Goal: Navigation & Orientation: Find specific page/section

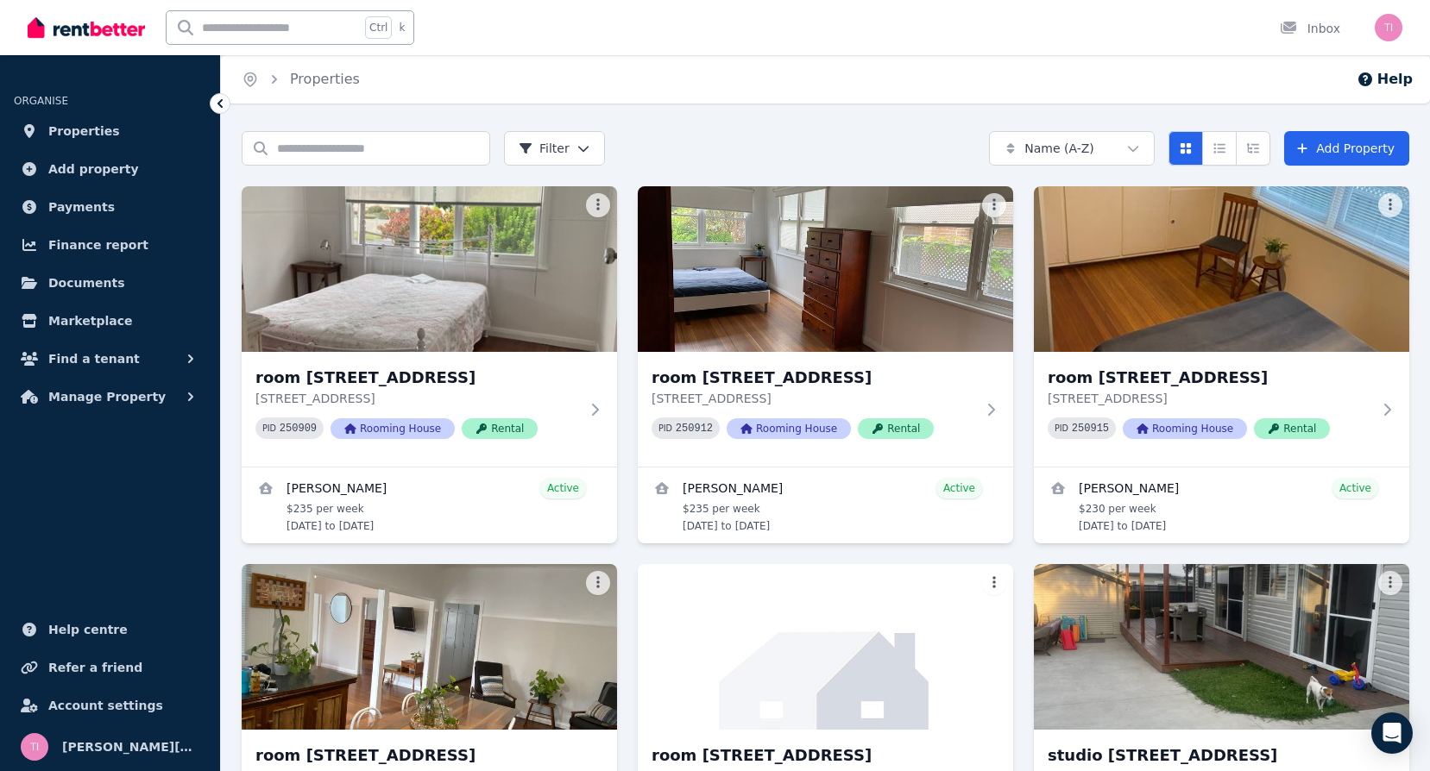
scroll to position [173, 0]
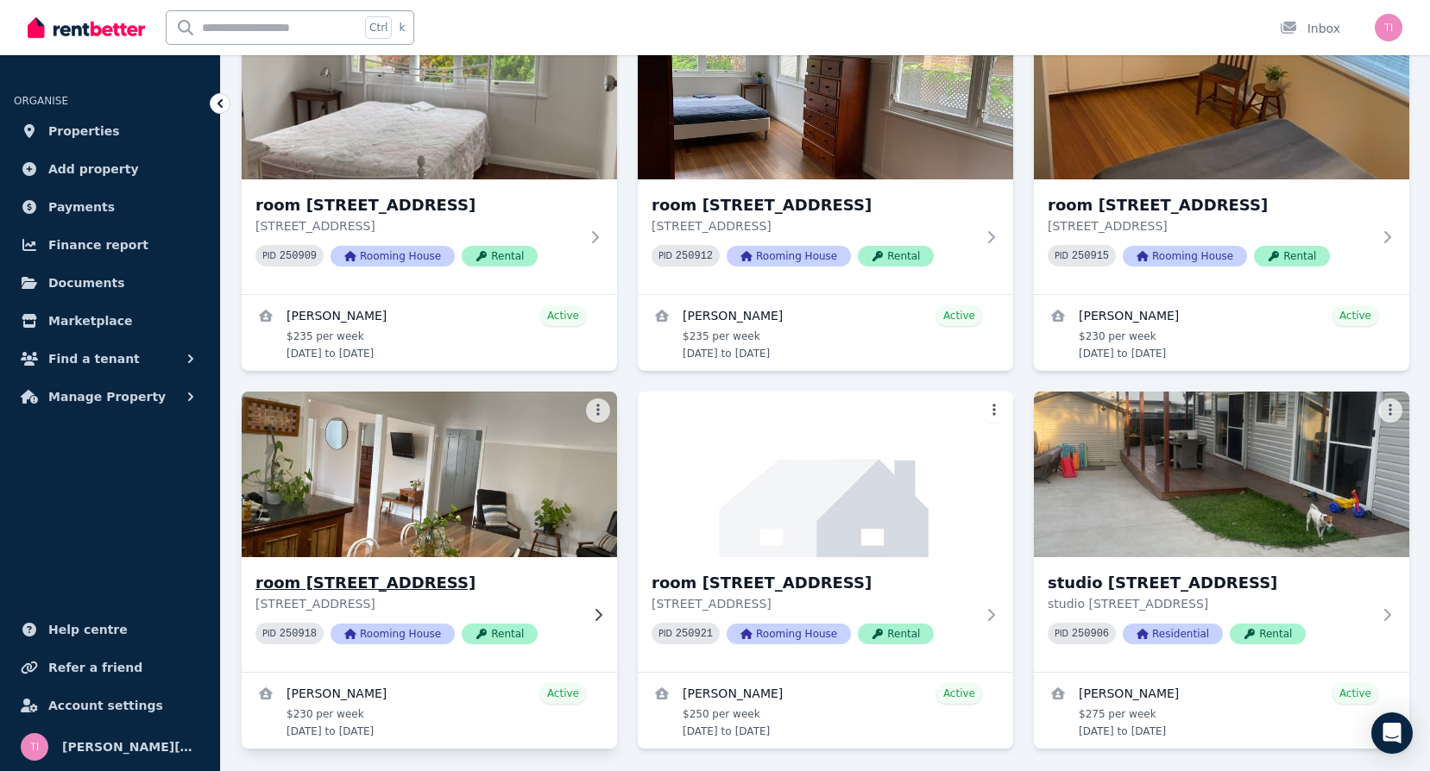
click at [364, 579] on h3 "room 4/29 Azalea Avenue, Coffs Harbour" at bounding box center [417, 583] width 324 height 24
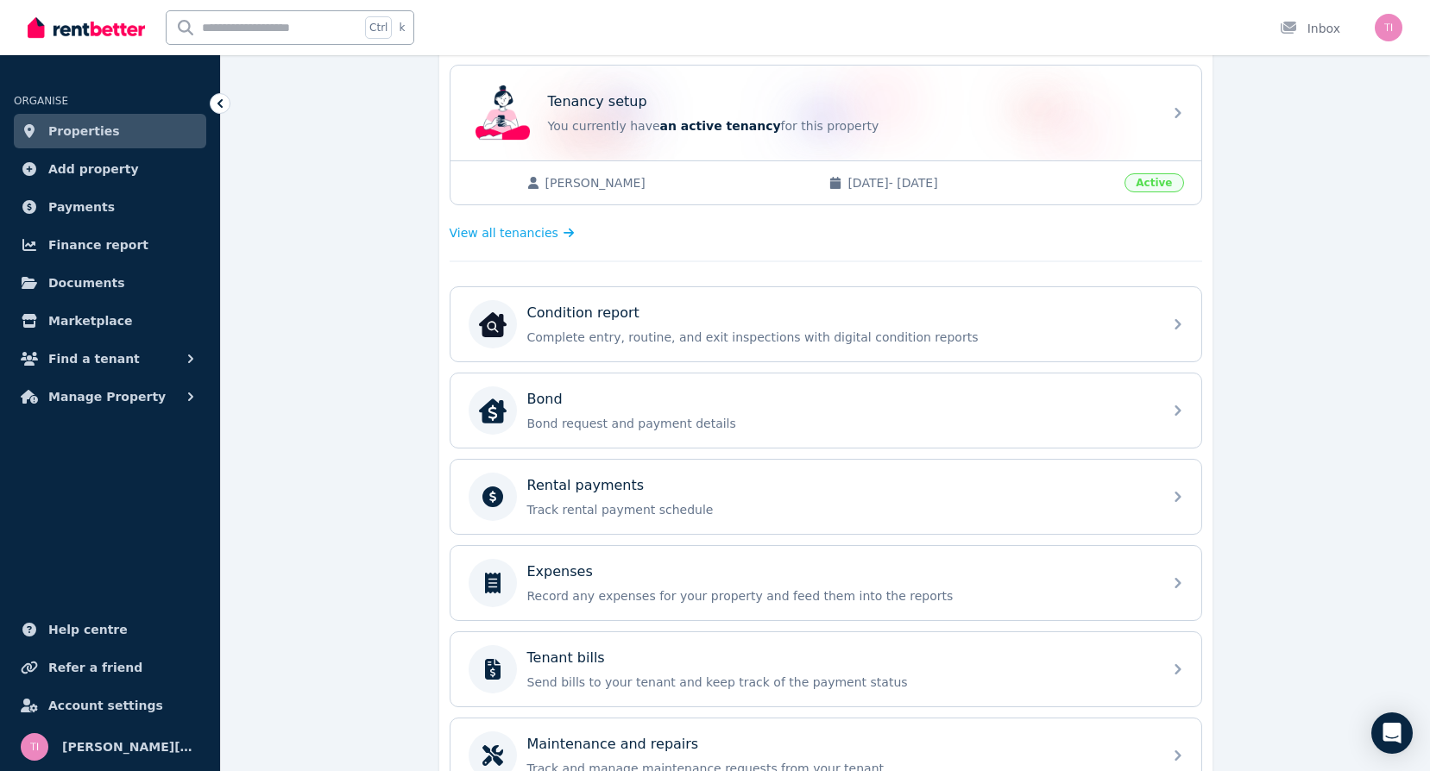
scroll to position [431, 0]
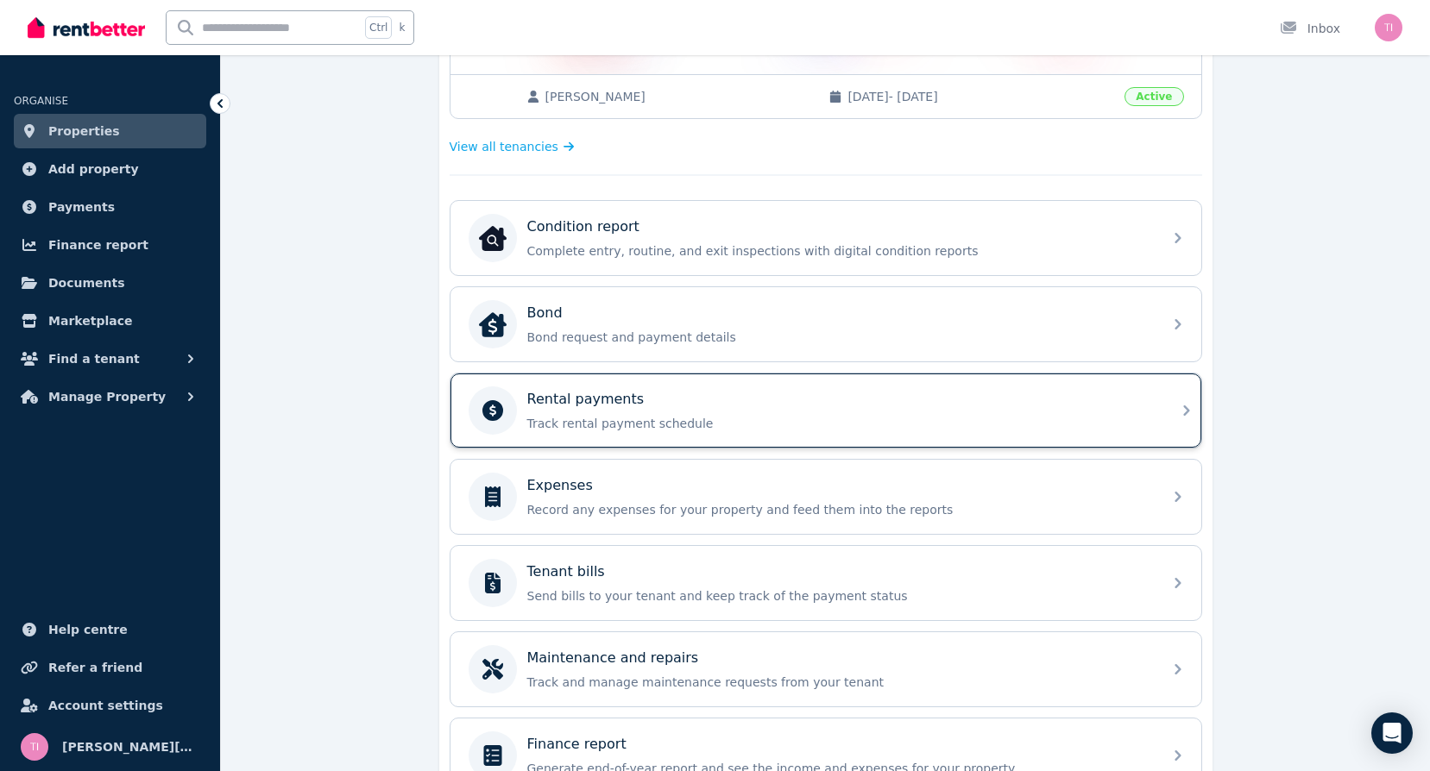
click at [690, 412] on div "Rental payments Track rental payment schedule" at bounding box center [839, 410] width 625 height 43
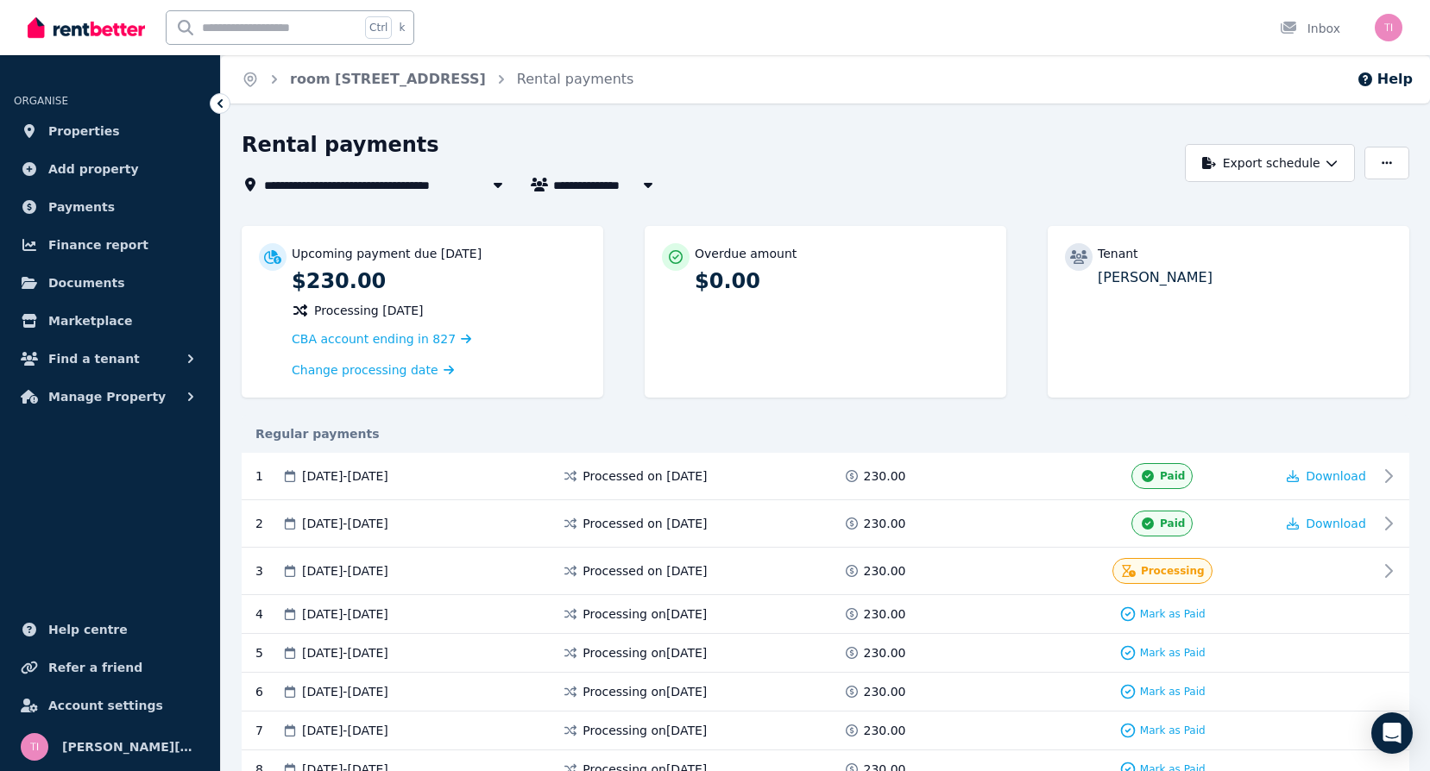
click at [563, 179] on span "Jordan Sullivan" at bounding box center [618, 184] width 131 height 21
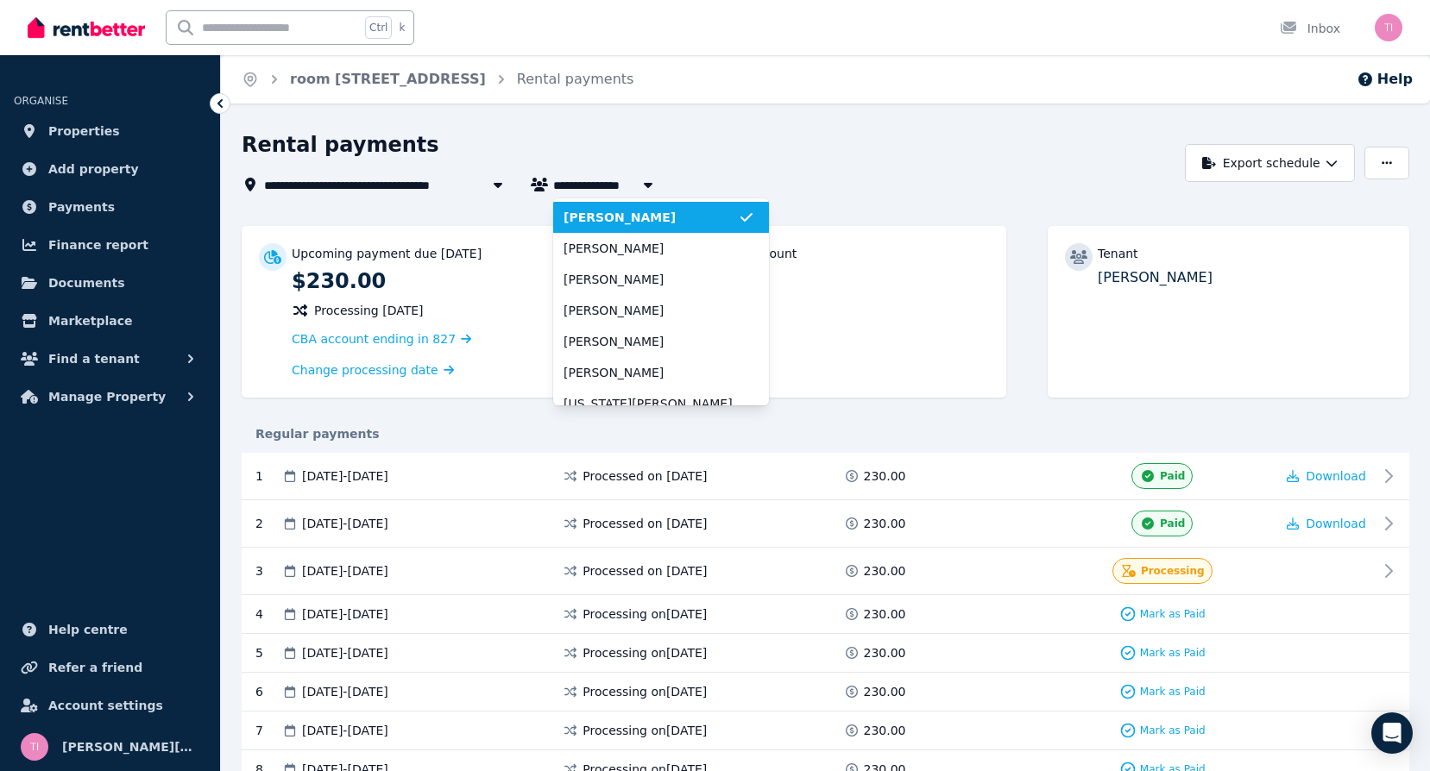
click at [616, 221] on span "Jordan Sullivan" at bounding box center [650, 217] width 174 height 17
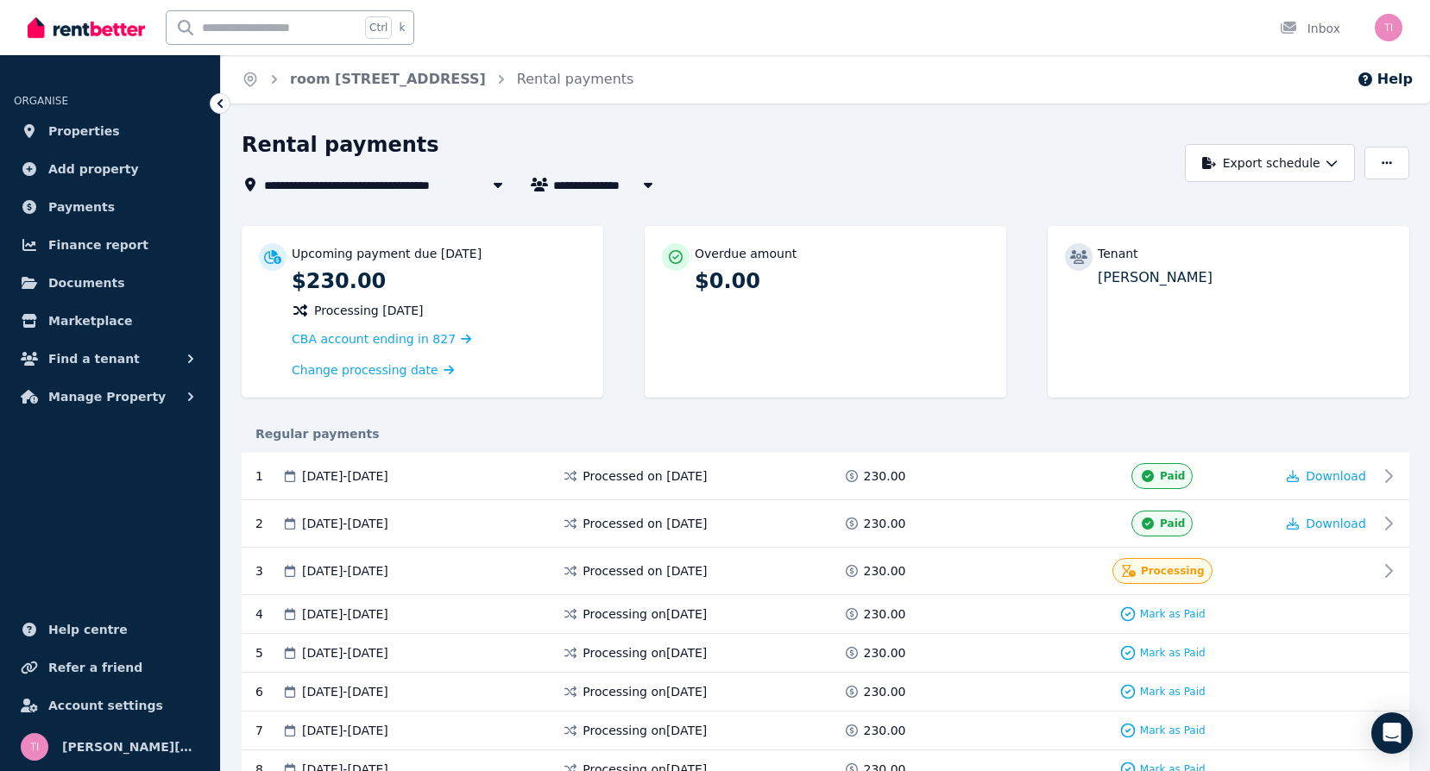
click at [653, 186] on icon "button" at bounding box center [647, 185] width 17 height 14
type input "**********"
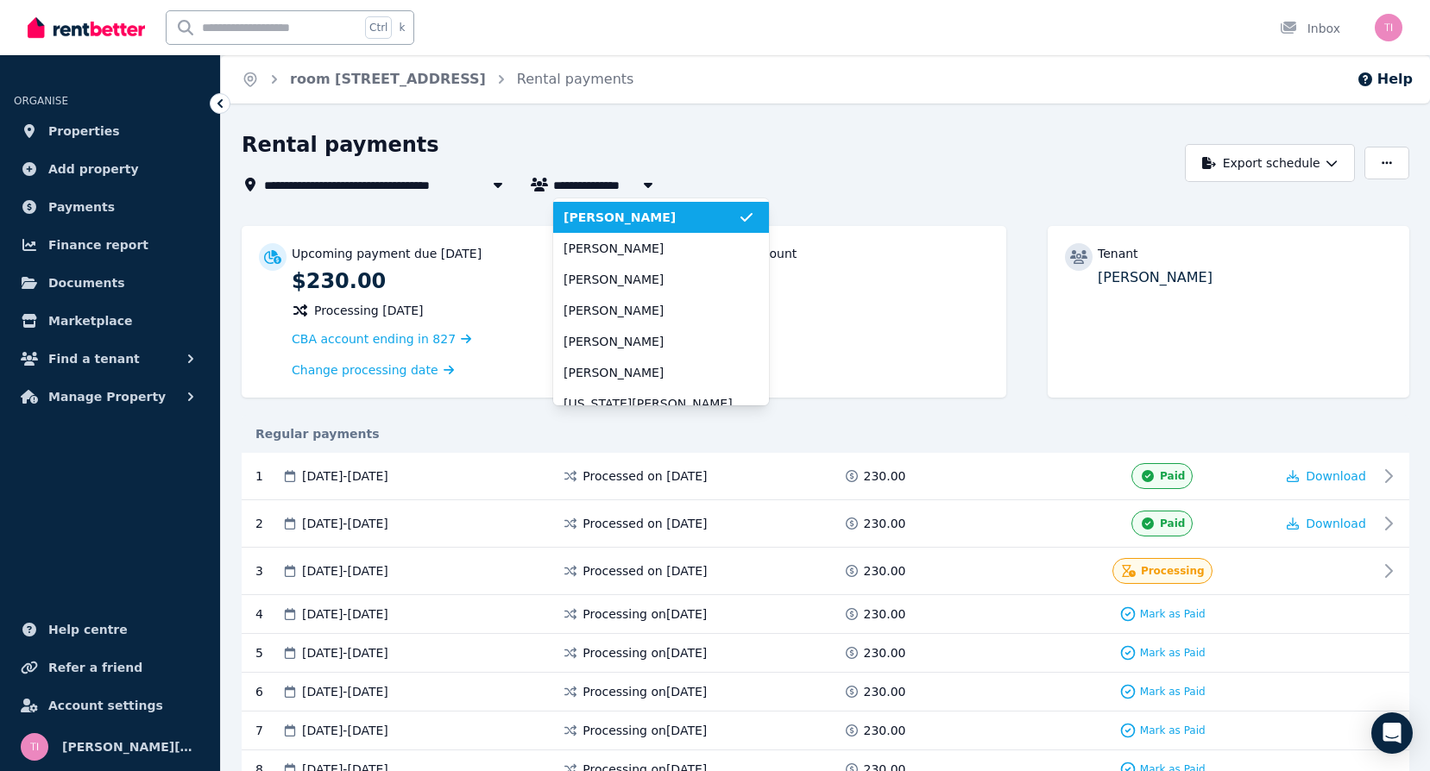
click at [889, 158] on div "Rental payments" at bounding box center [709, 147] width 934 height 33
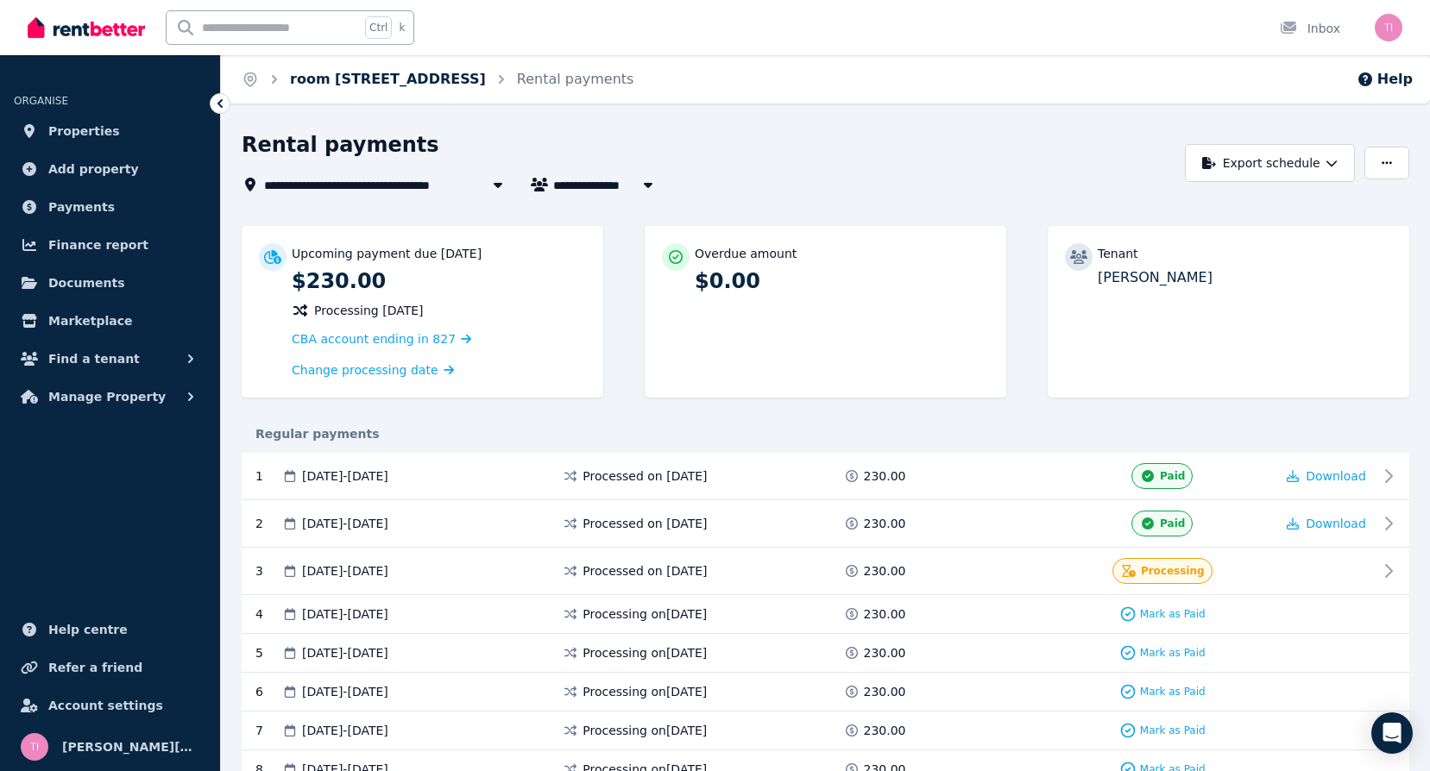
click at [486, 74] on link "room 4/29 Azalea Avenue, Coffs Harbour" at bounding box center [388, 79] width 196 height 16
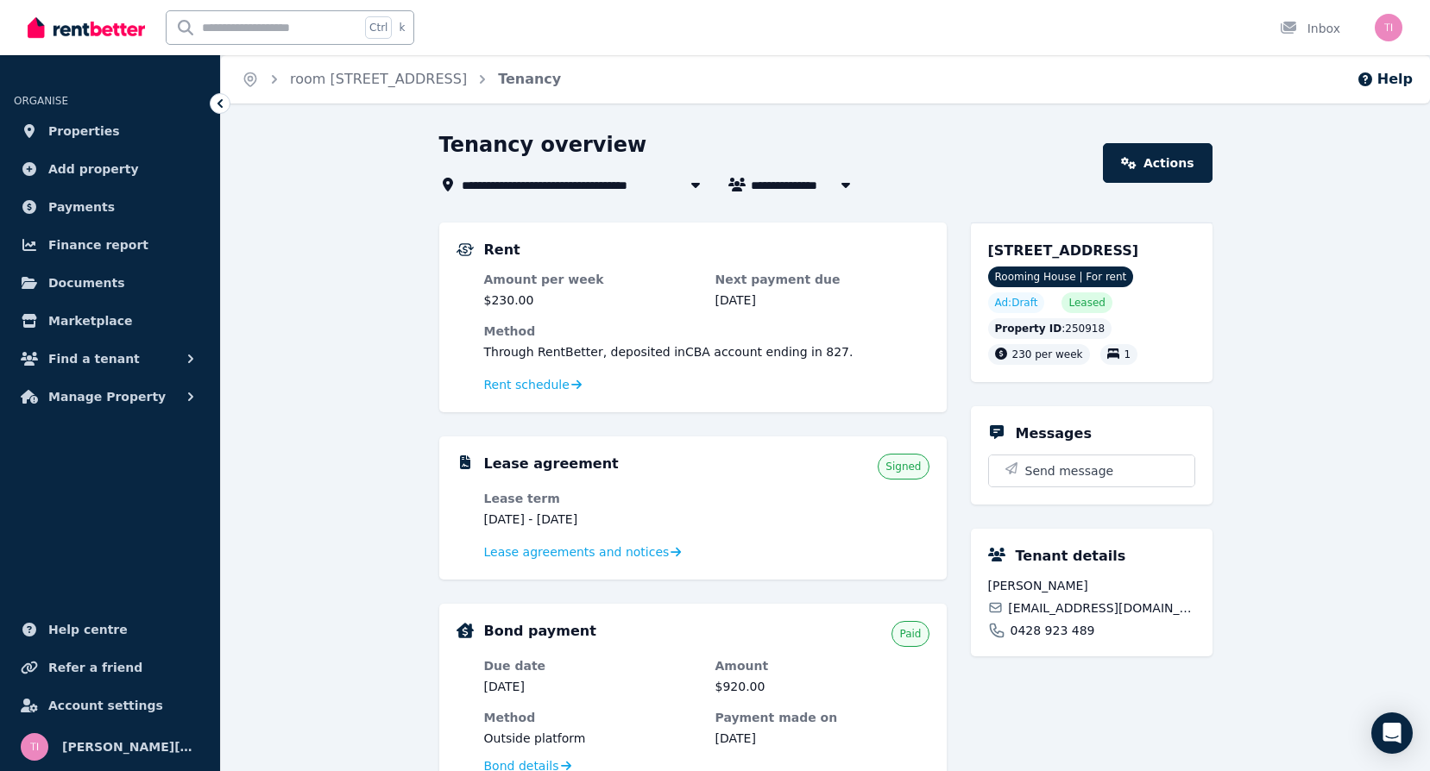
scroll to position [173, 0]
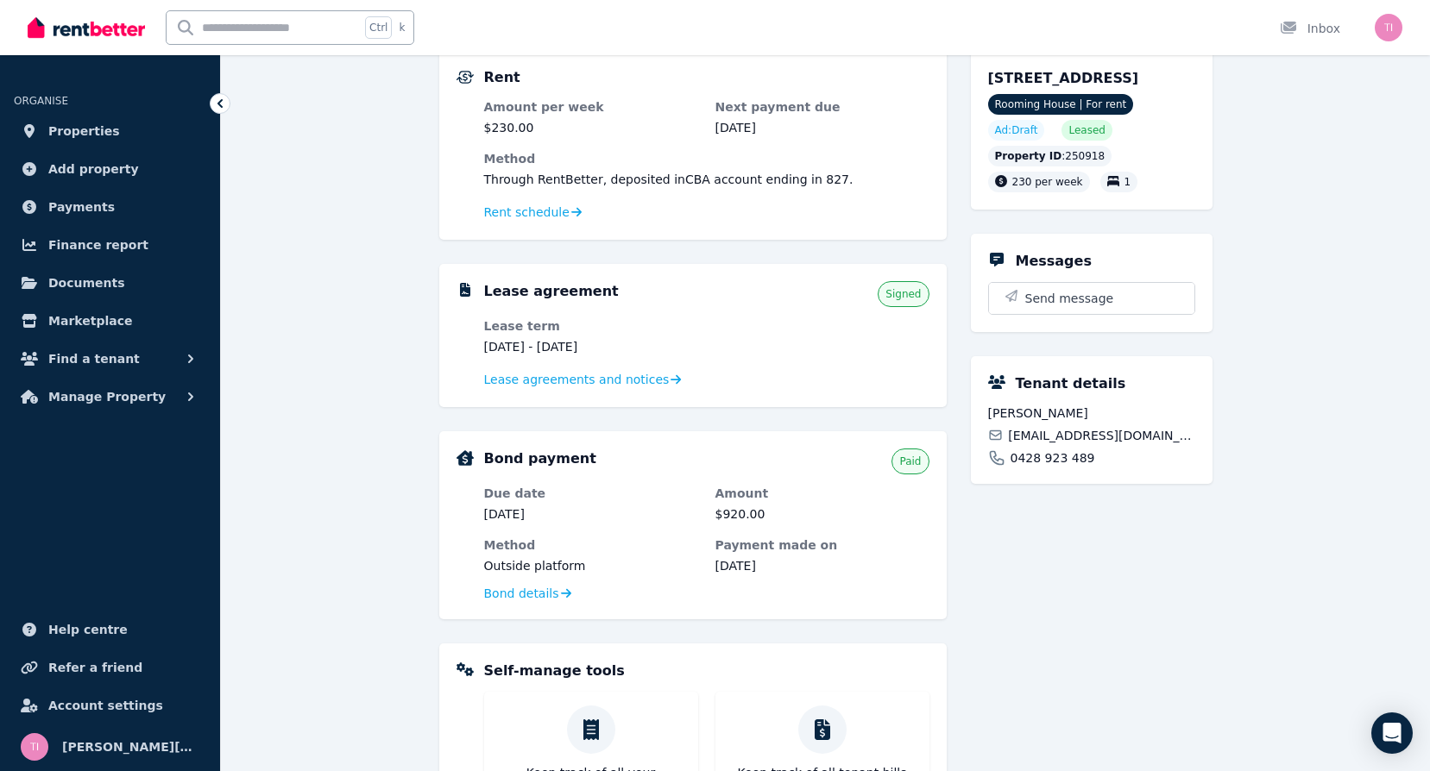
click at [999, 389] on icon at bounding box center [996, 382] width 17 height 14
click at [1085, 394] on h5 "Tenant details" at bounding box center [1071, 384] width 110 height 21
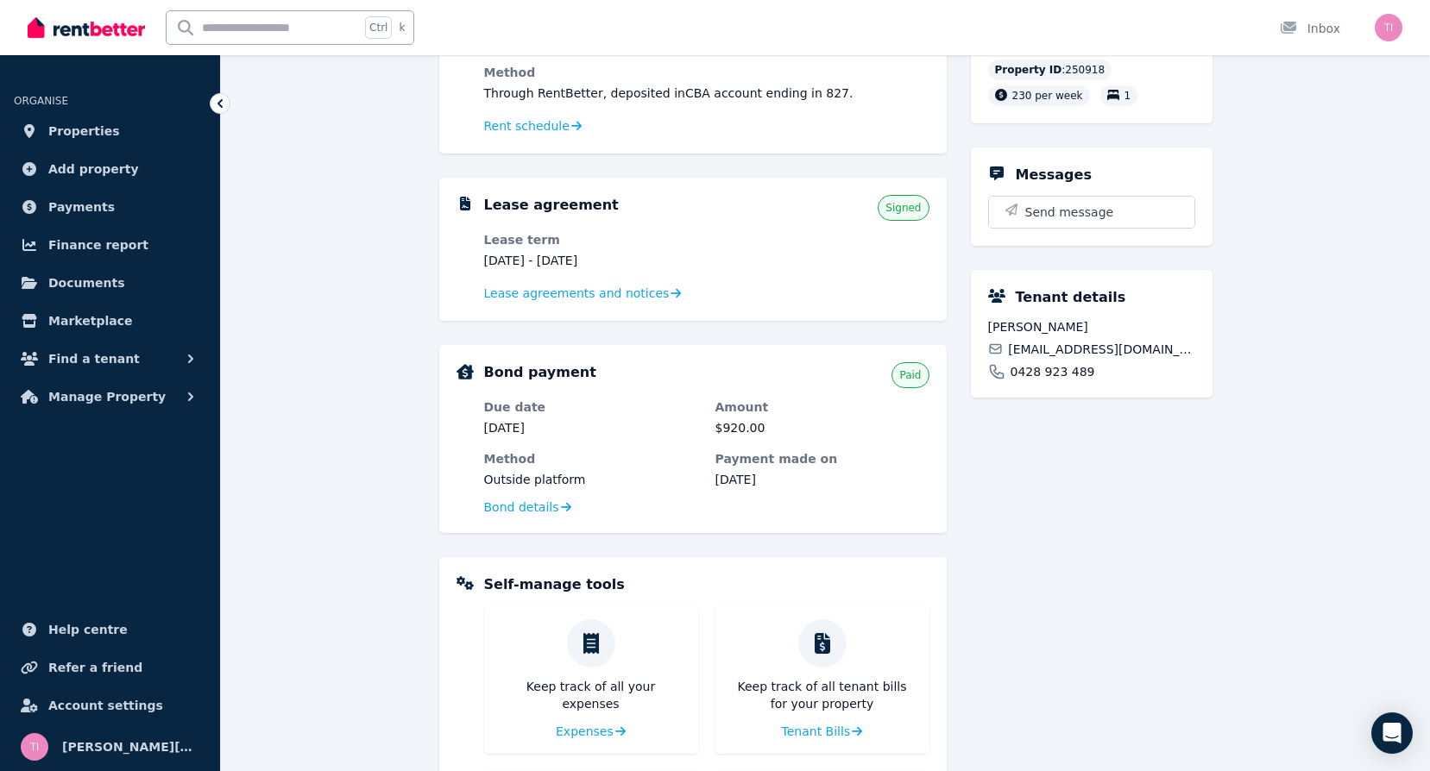
click at [1074, 381] on span "0428 923 489" at bounding box center [1052, 371] width 85 height 17
click at [995, 379] on icon at bounding box center [996, 372] width 13 height 13
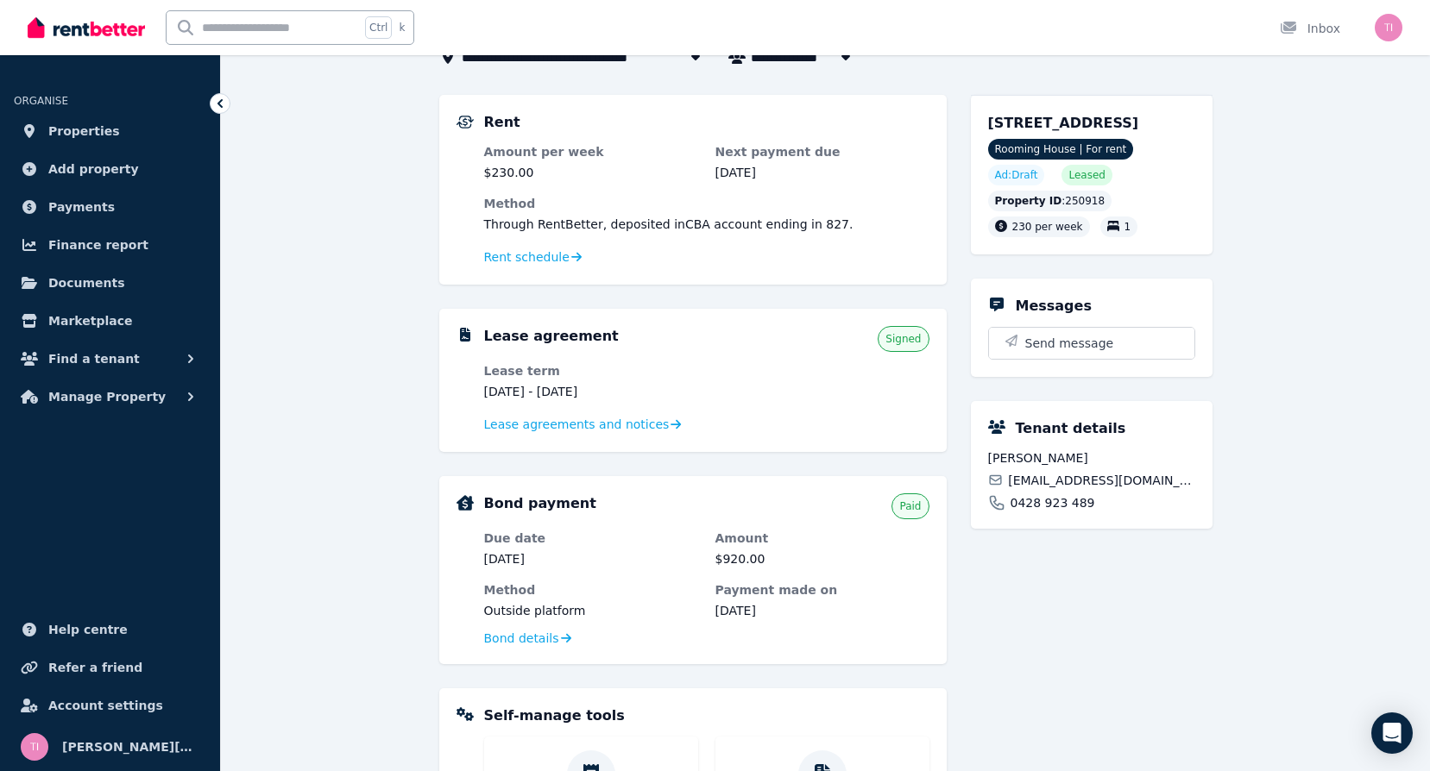
scroll to position [0, 0]
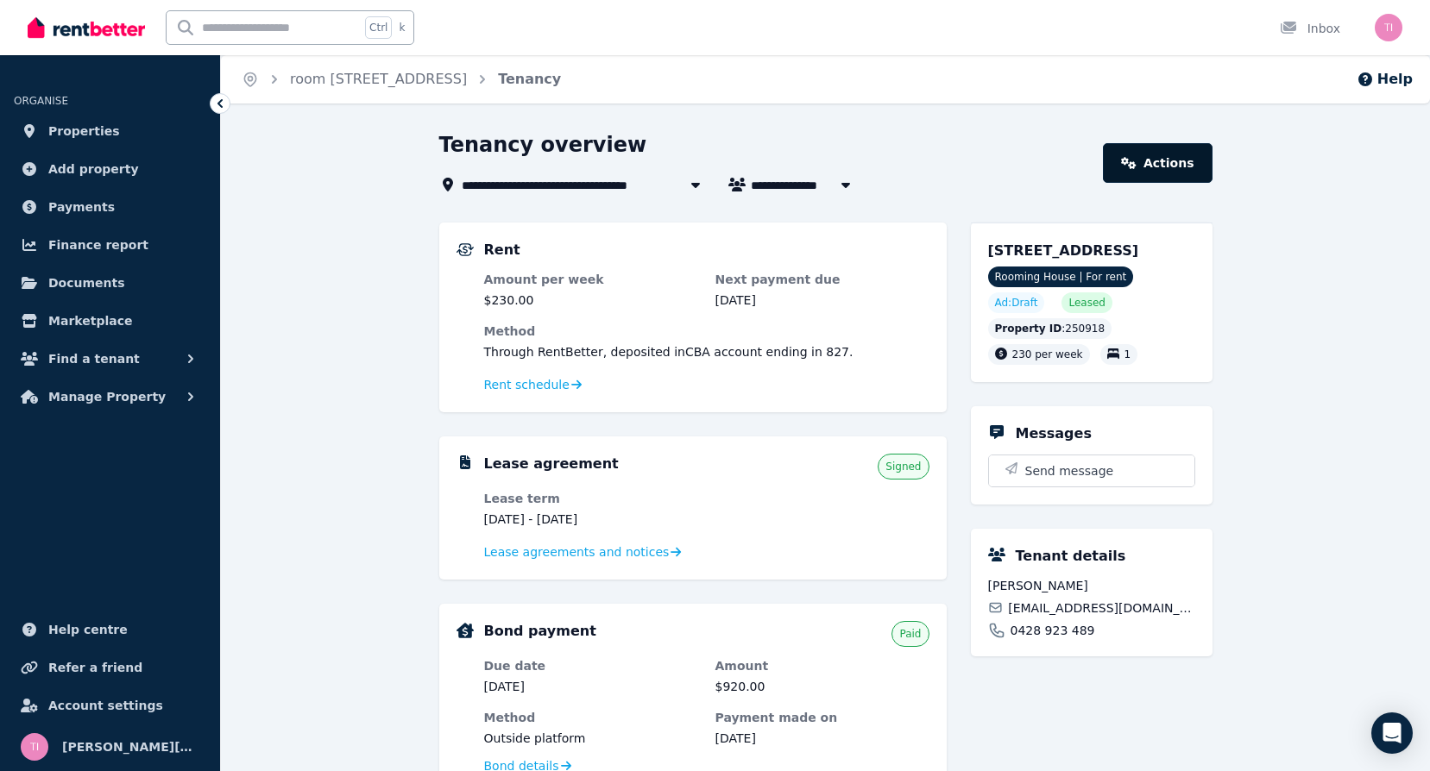
click at [1161, 155] on link "Actions" at bounding box center [1157, 163] width 109 height 40
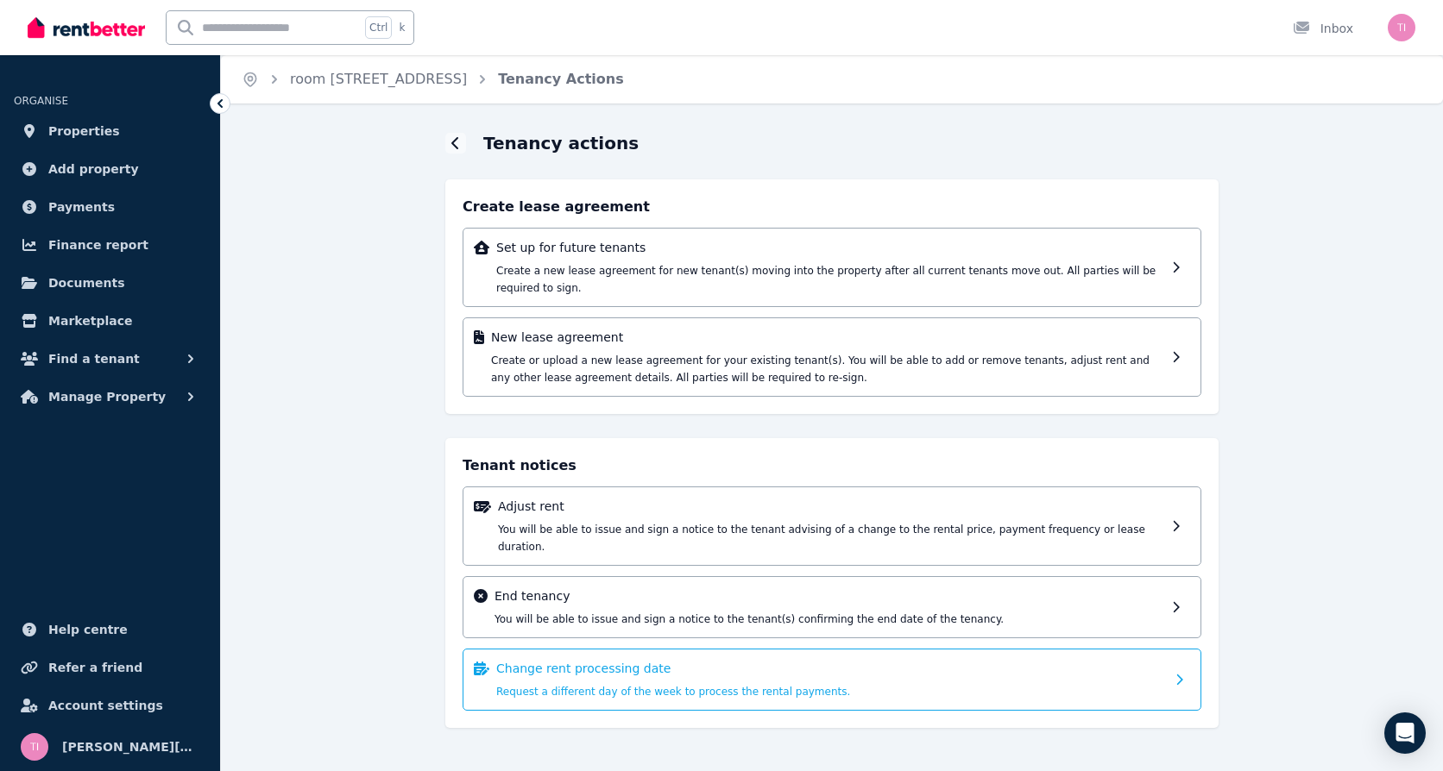
click at [1180, 675] on icon at bounding box center [1180, 680] width 6 height 10
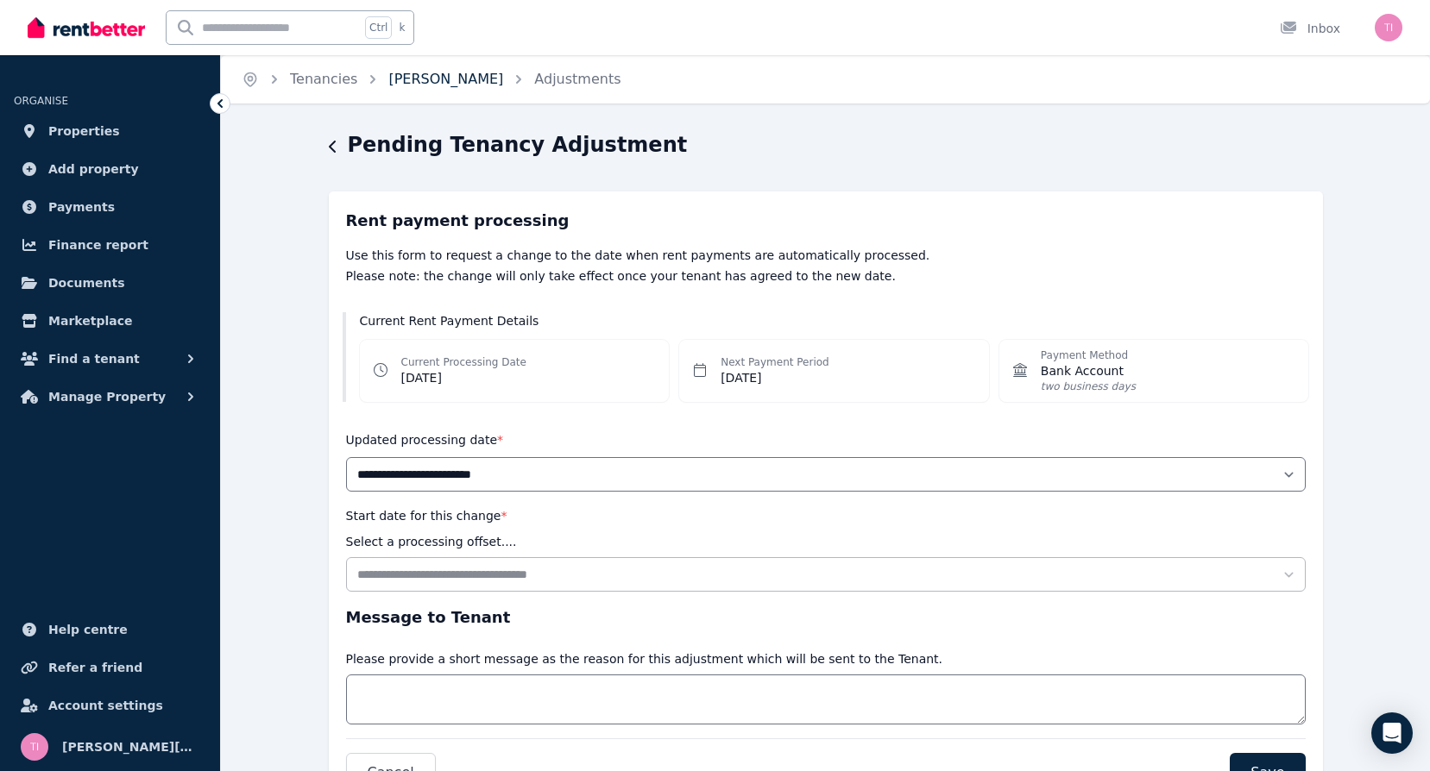
click at [418, 79] on link "Jordan Sullivan" at bounding box center [445, 79] width 115 height 16
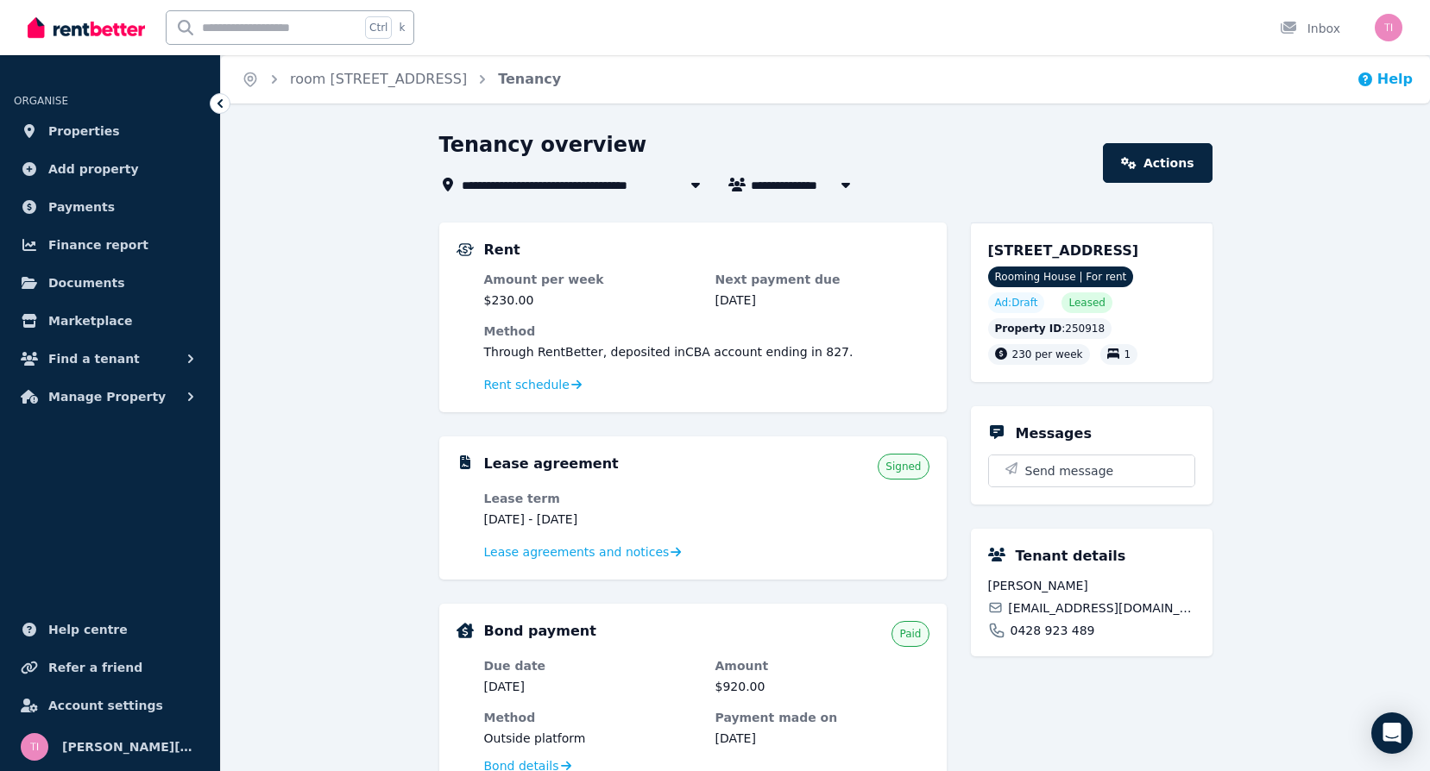
click at [1401, 79] on button "Help" at bounding box center [1384, 79] width 56 height 21
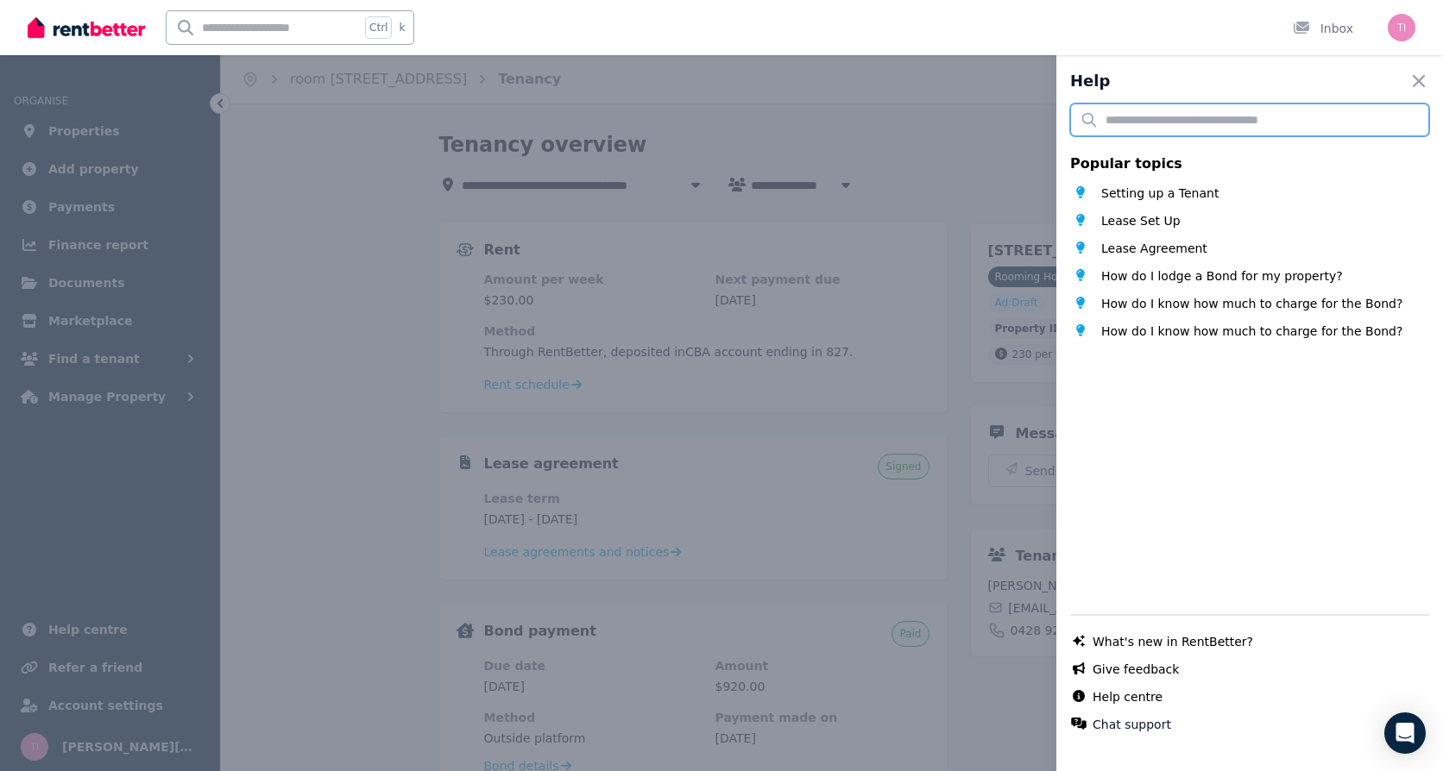
drag, startPoint x: 1123, startPoint y: 115, endPoint x: 1120, endPoint y: 99, distance: 15.7
click at [1123, 114] on input "text" at bounding box center [1249, 120] width 359 height 33
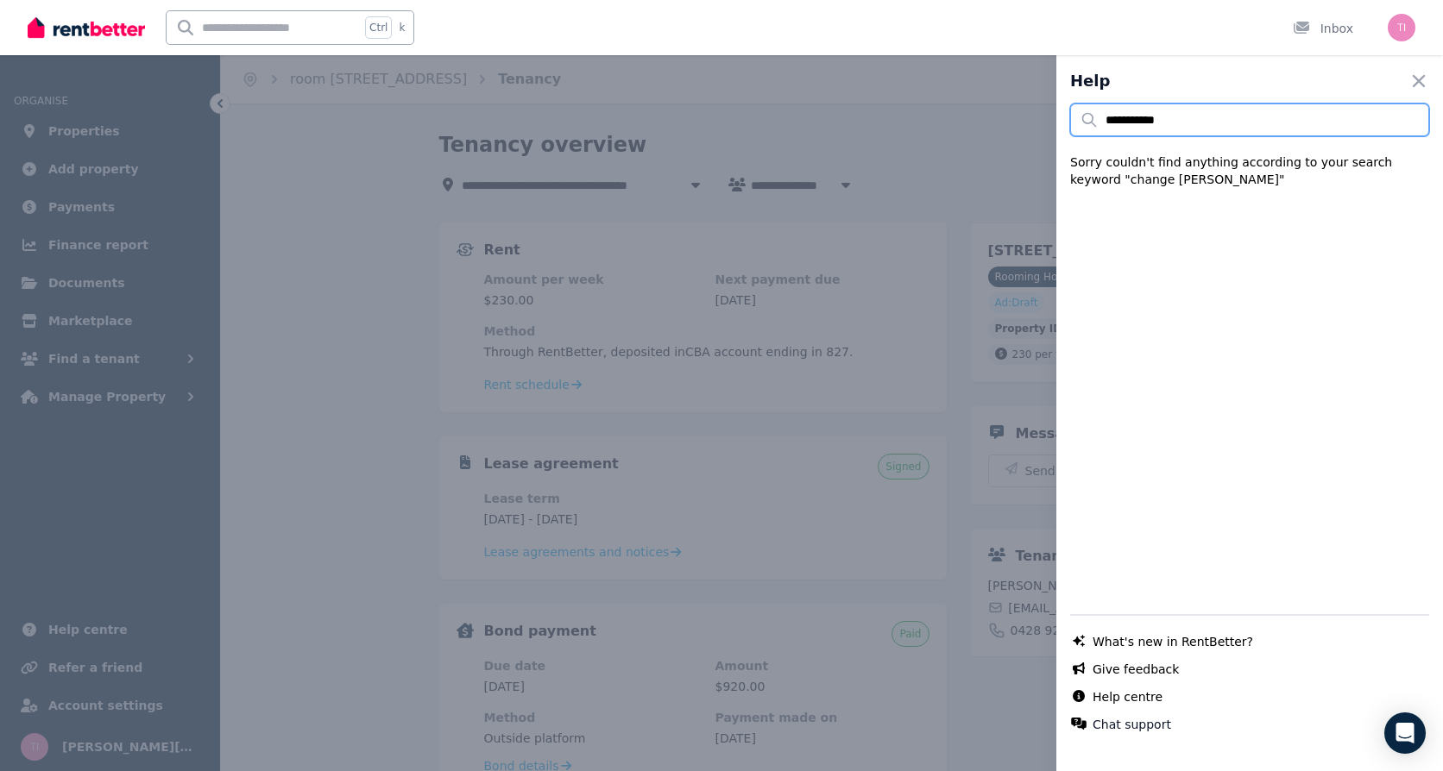
drag, startPoint x: 1237, startPoint y: 115, endPoint x: 1015, endPoint y: 132, distance: 223.3
click at [1015, 132] on div "**********" at bounding box center [721, 385] width 1443 height 771
type input "**********"
click at [1408, 85] on icon "button" at bounding box center [1418, 81] width 21 height 21
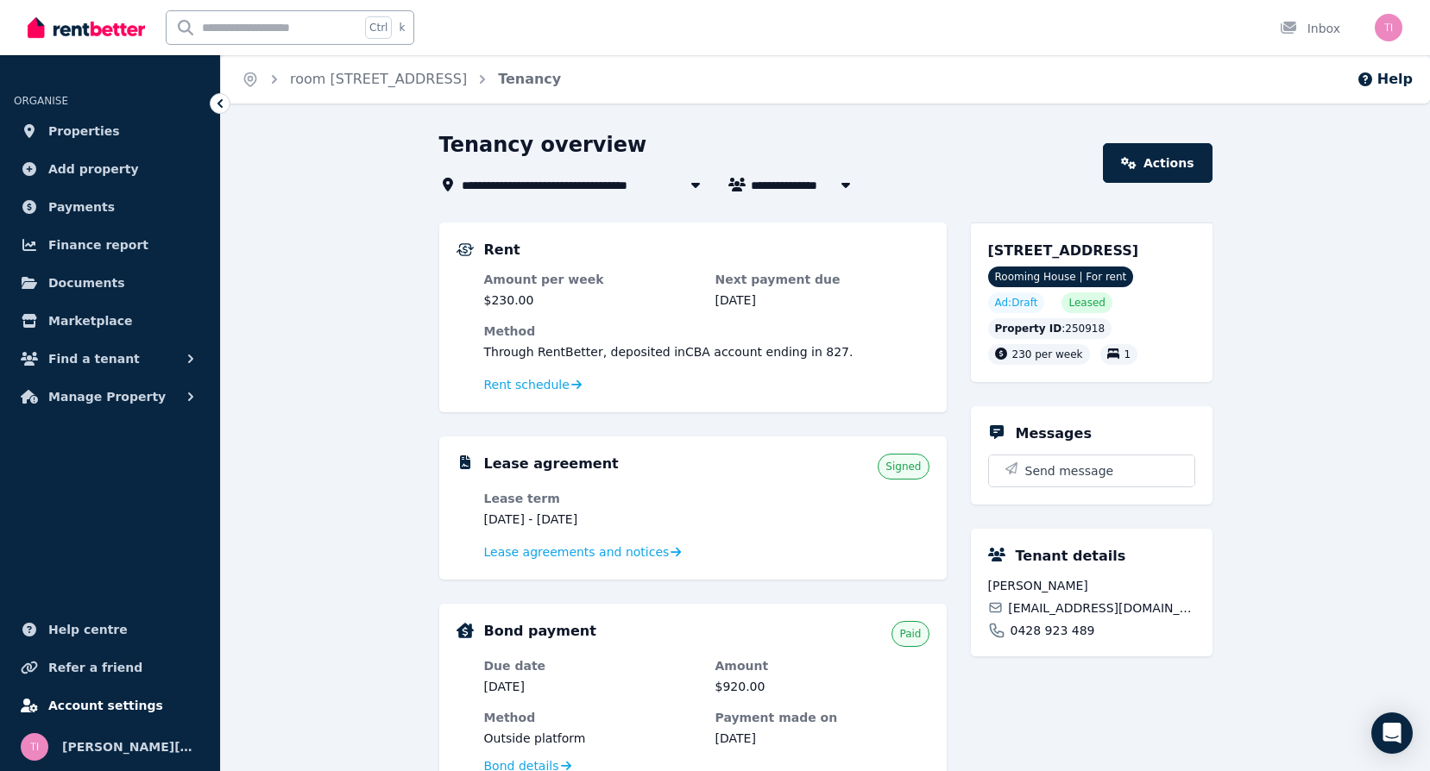
click at [74, 704] on span "Account settings" at bounding box center [105, 705] width 115 height 21
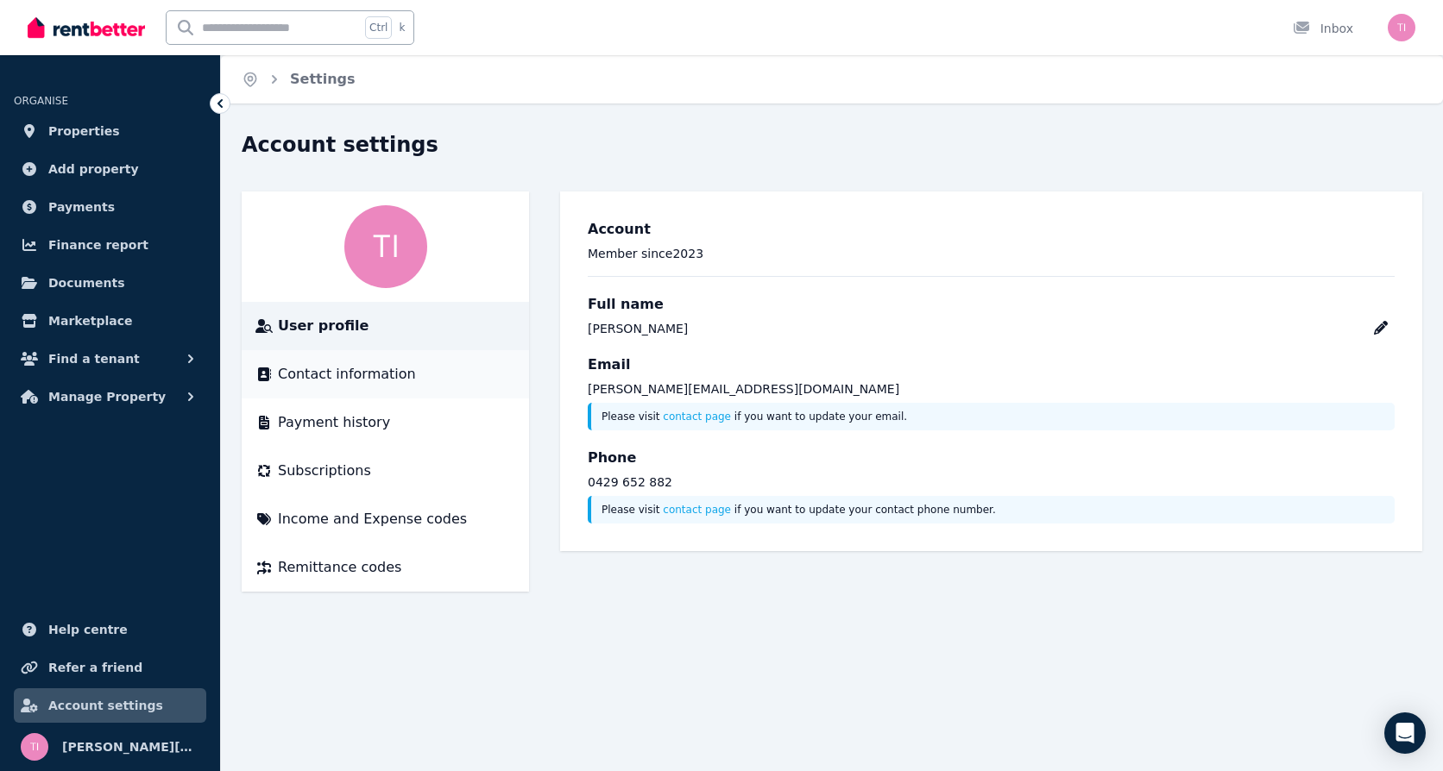
click at [346, 374] on span "Contact information" at bounding box center [347, 374] width 138 height 21
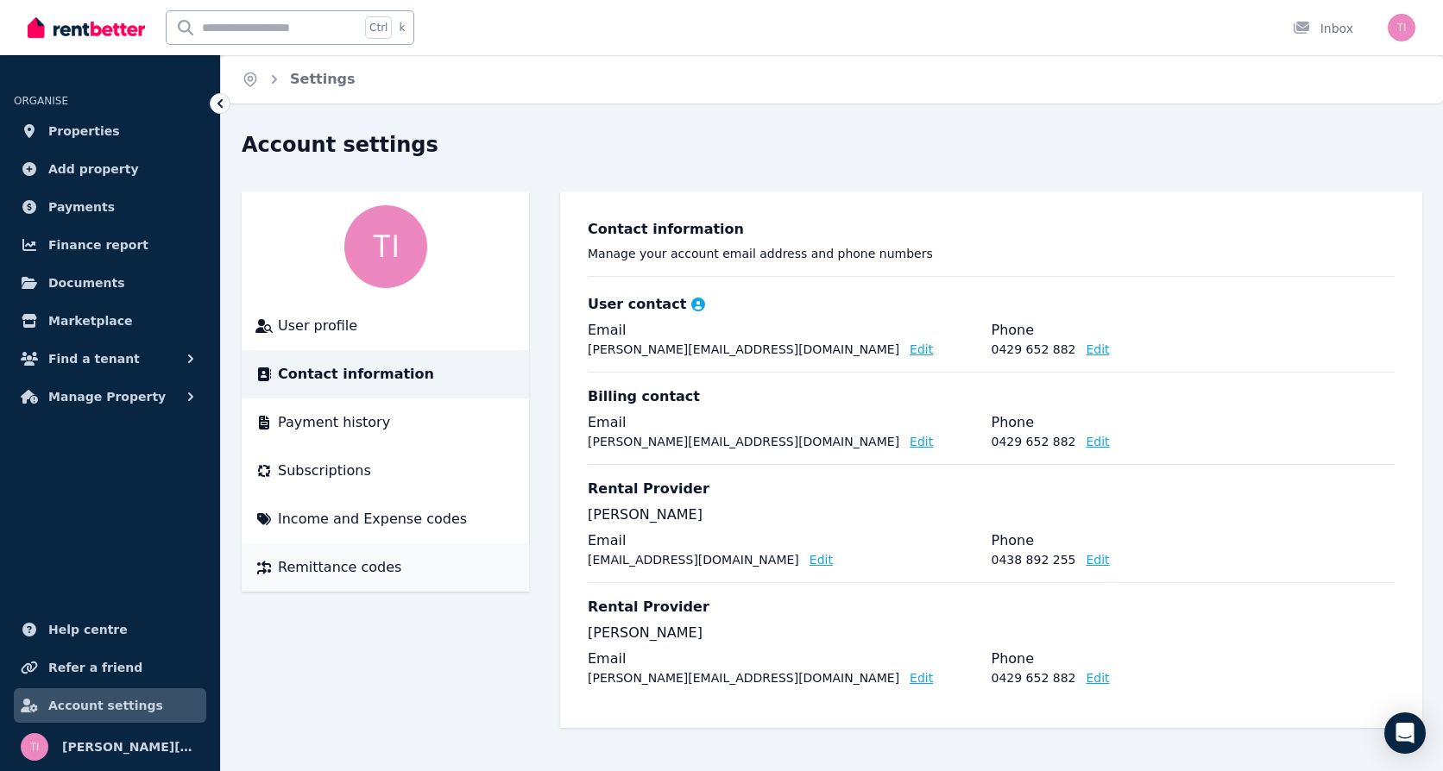
click at [343, 570] on span "Remittance codes" at bounding box center [339, 567] width 123 height 21
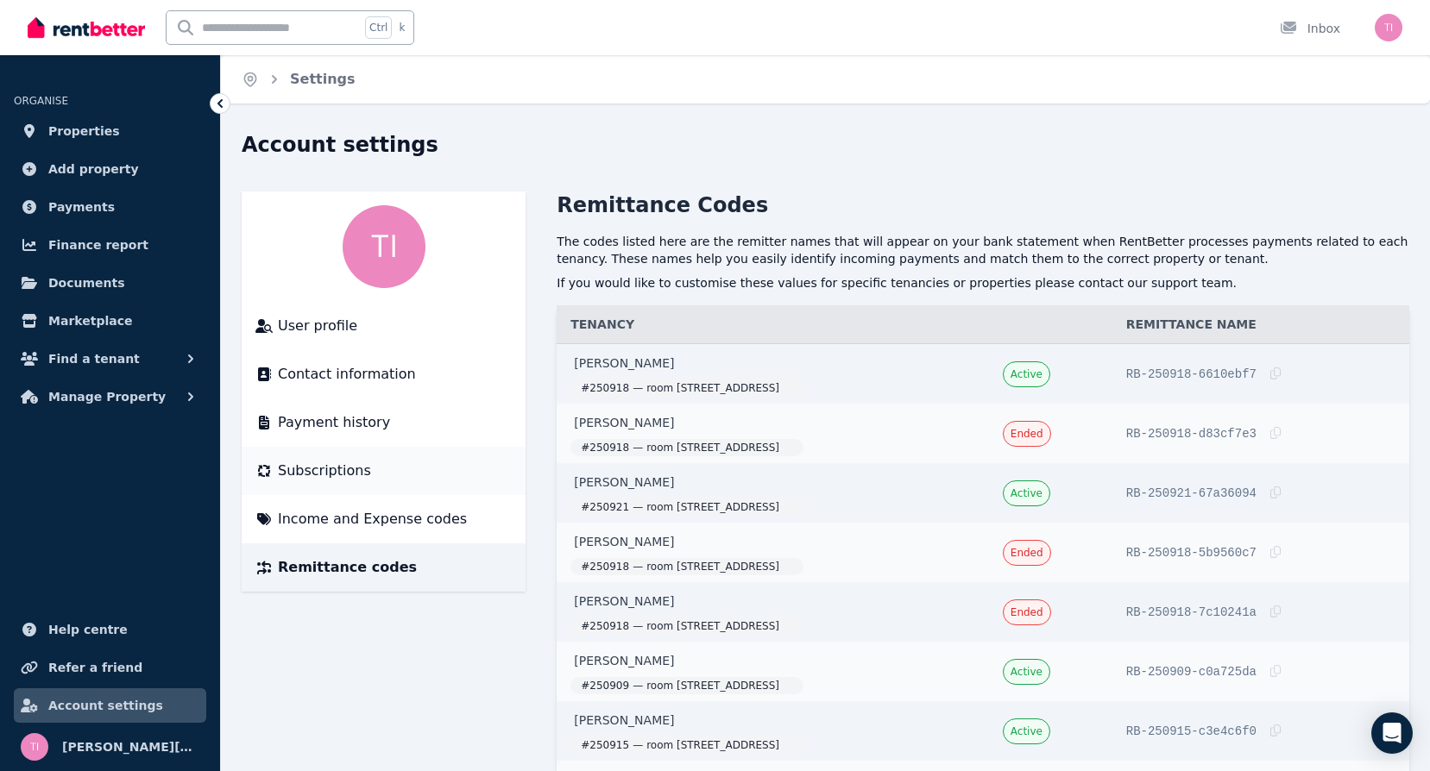
click at [318, 476] on span "Subscriptions" at bounding box center [324, 471] width 93 height 21
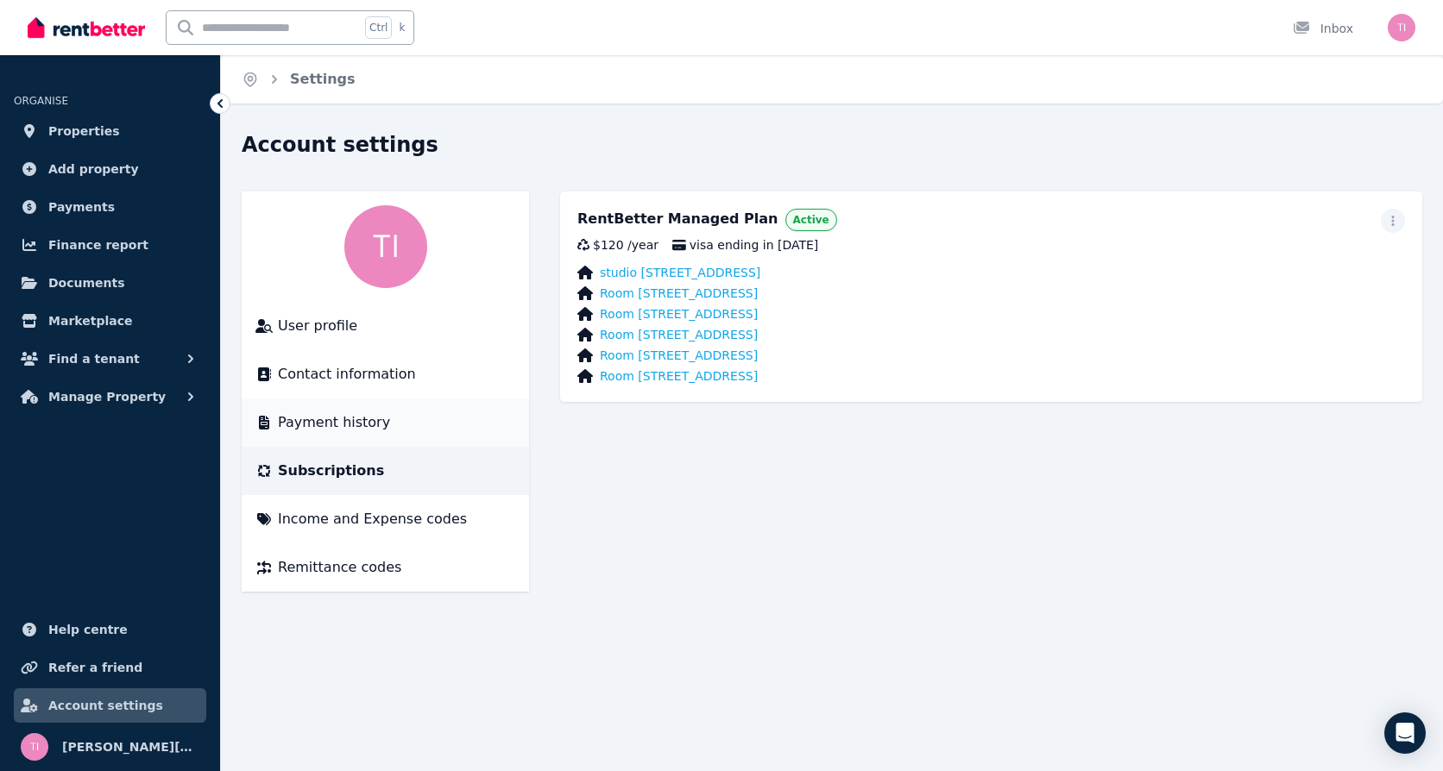
click at [322, 418] on span "Payment history" at bounding box center [334, 422] width 112 height 21
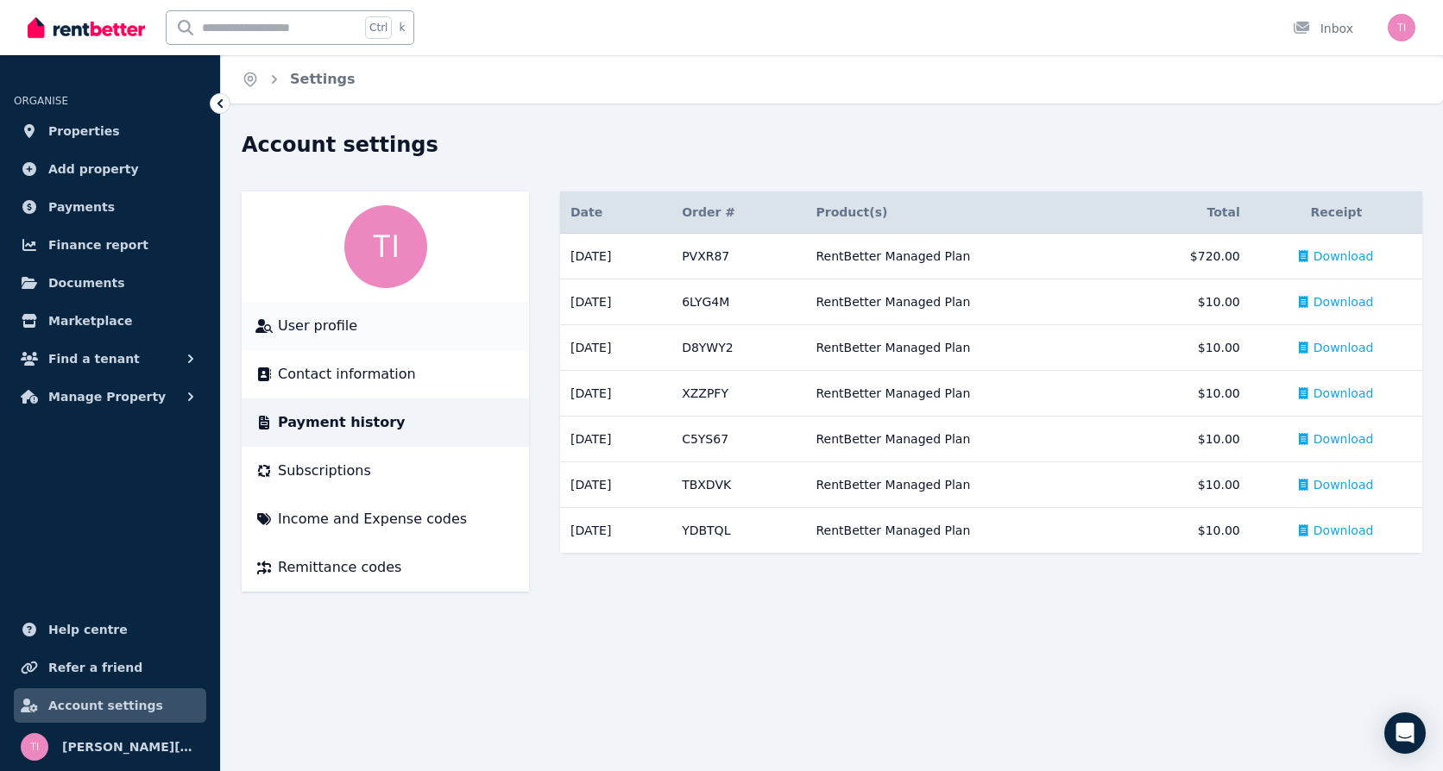
click at [300, 326] on span "User profile" at bounding box center [317, 326] width 79 height 21
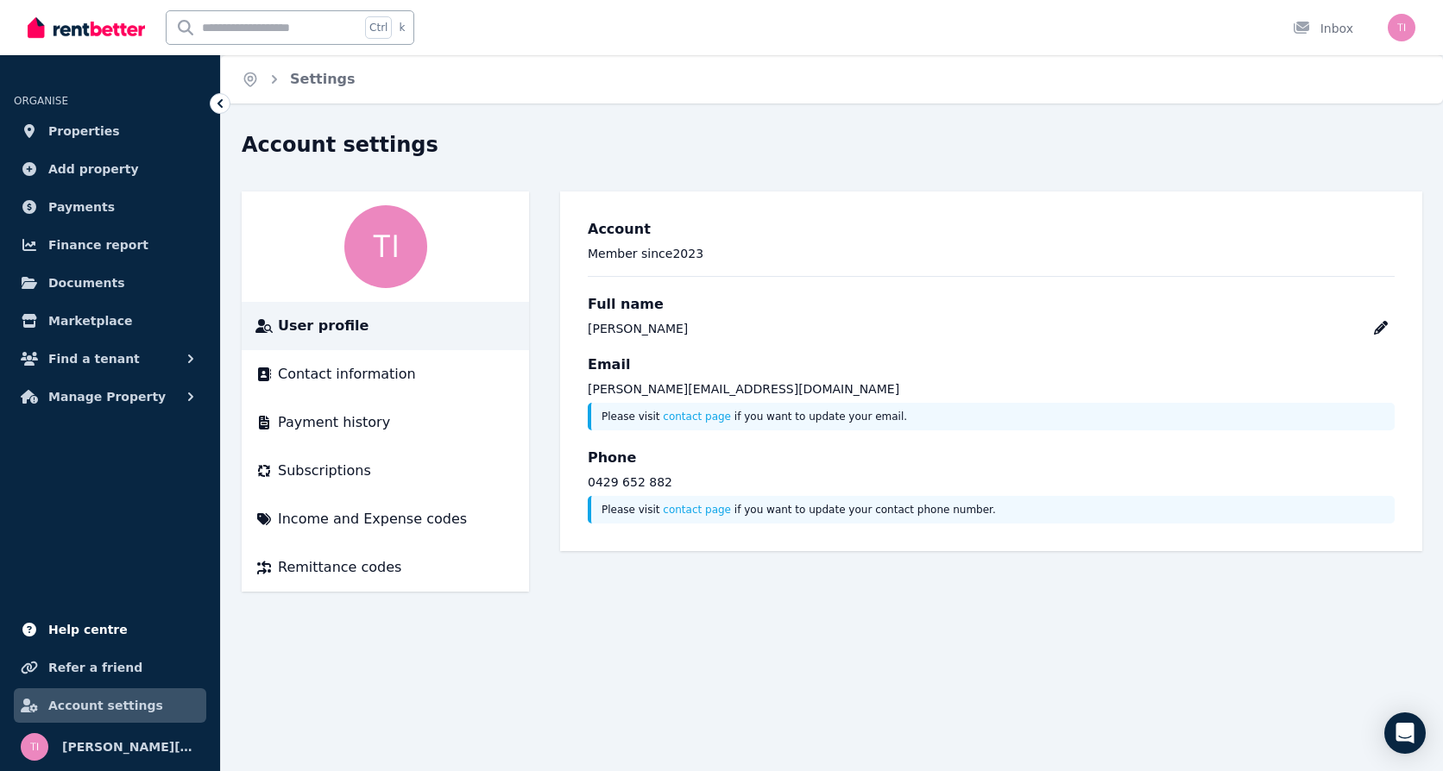
click at [61, 622] on span "Help centre" at bounding box center [87, 630] width 79 height 21
click at [79, 285] on span "Documents" at bounding box center [86, 283] width 77 height 21
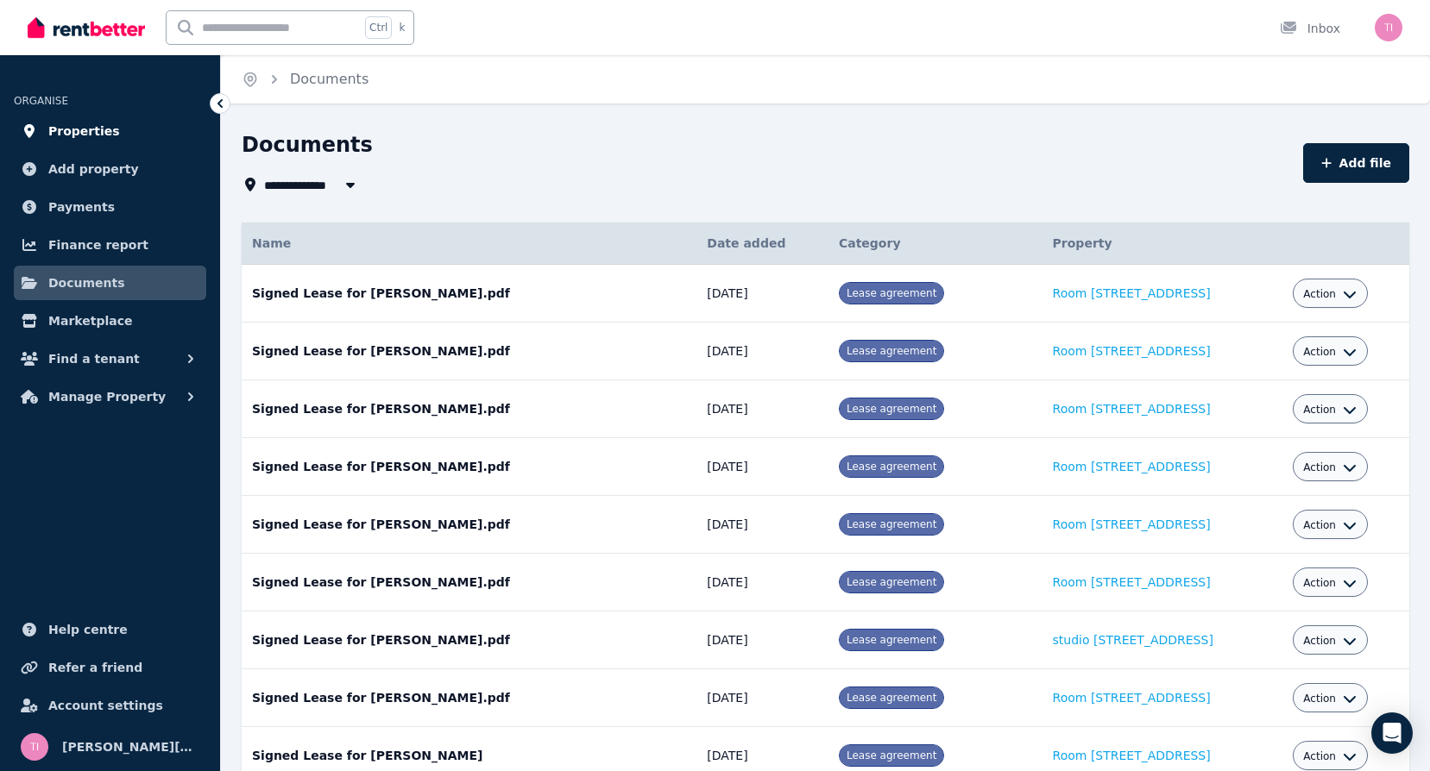
click at [47, 132] on link "Properties" at bounding box center [110, 131] width 192 height 35
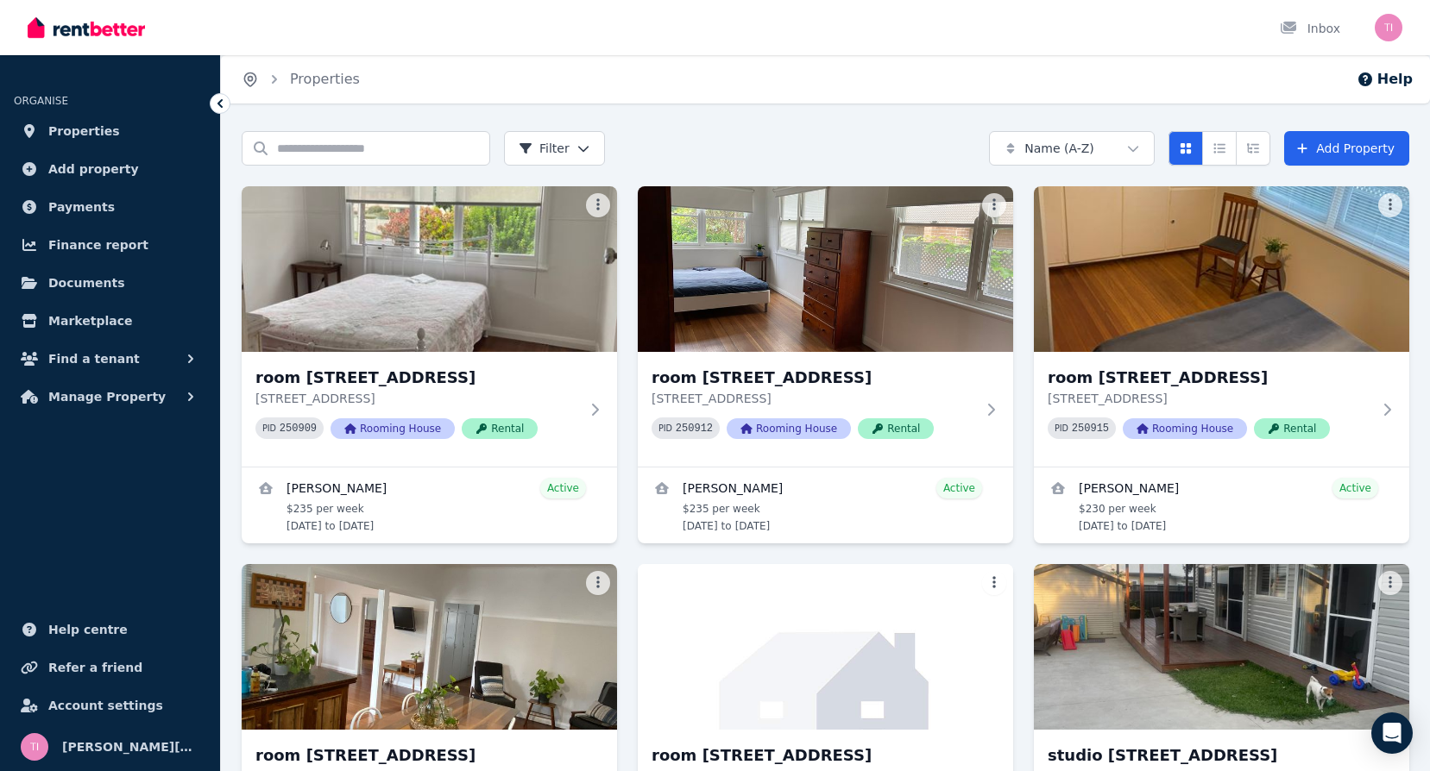
click at [251, 74] on icon "Breadcrumb" at bounding box center [250, 79] width 17 height 17
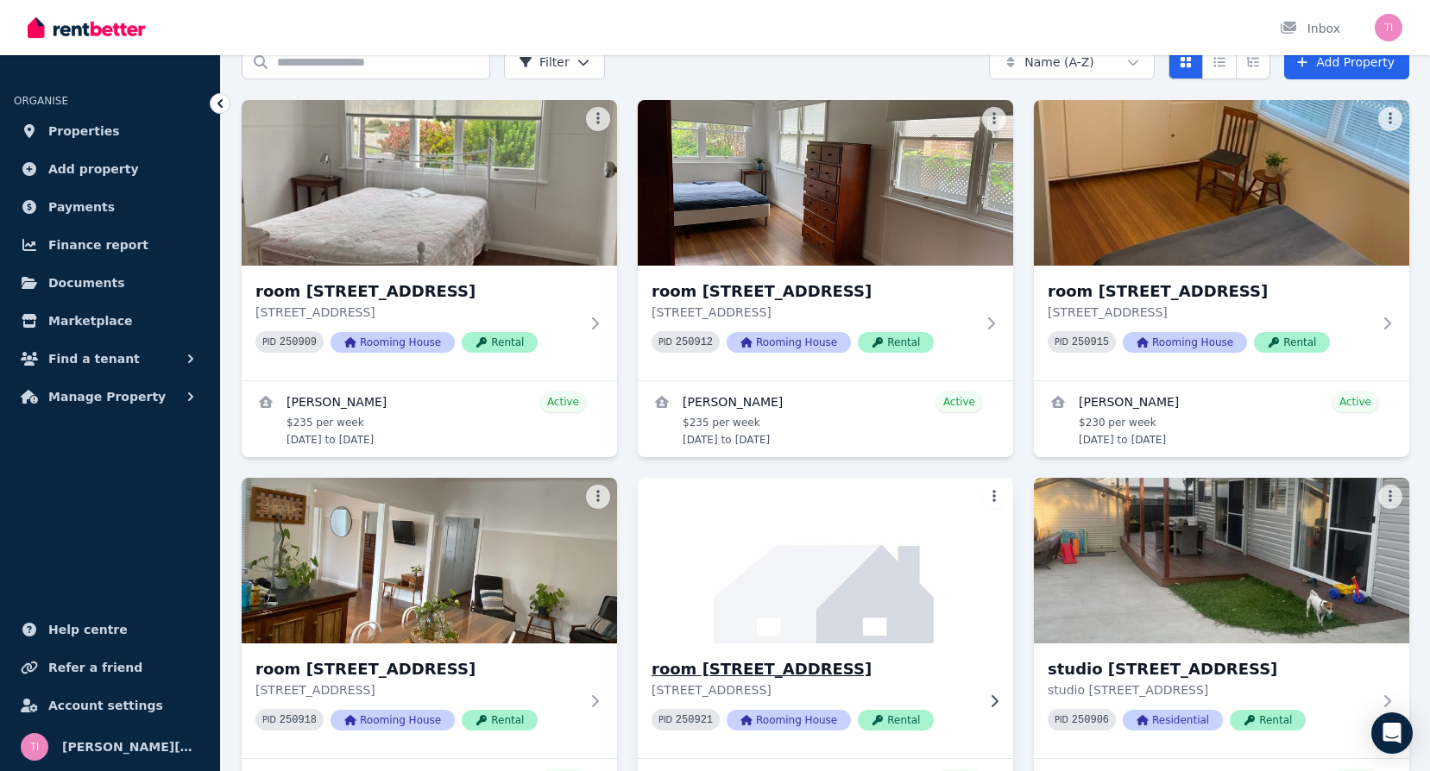
scroll to position [230, 0]
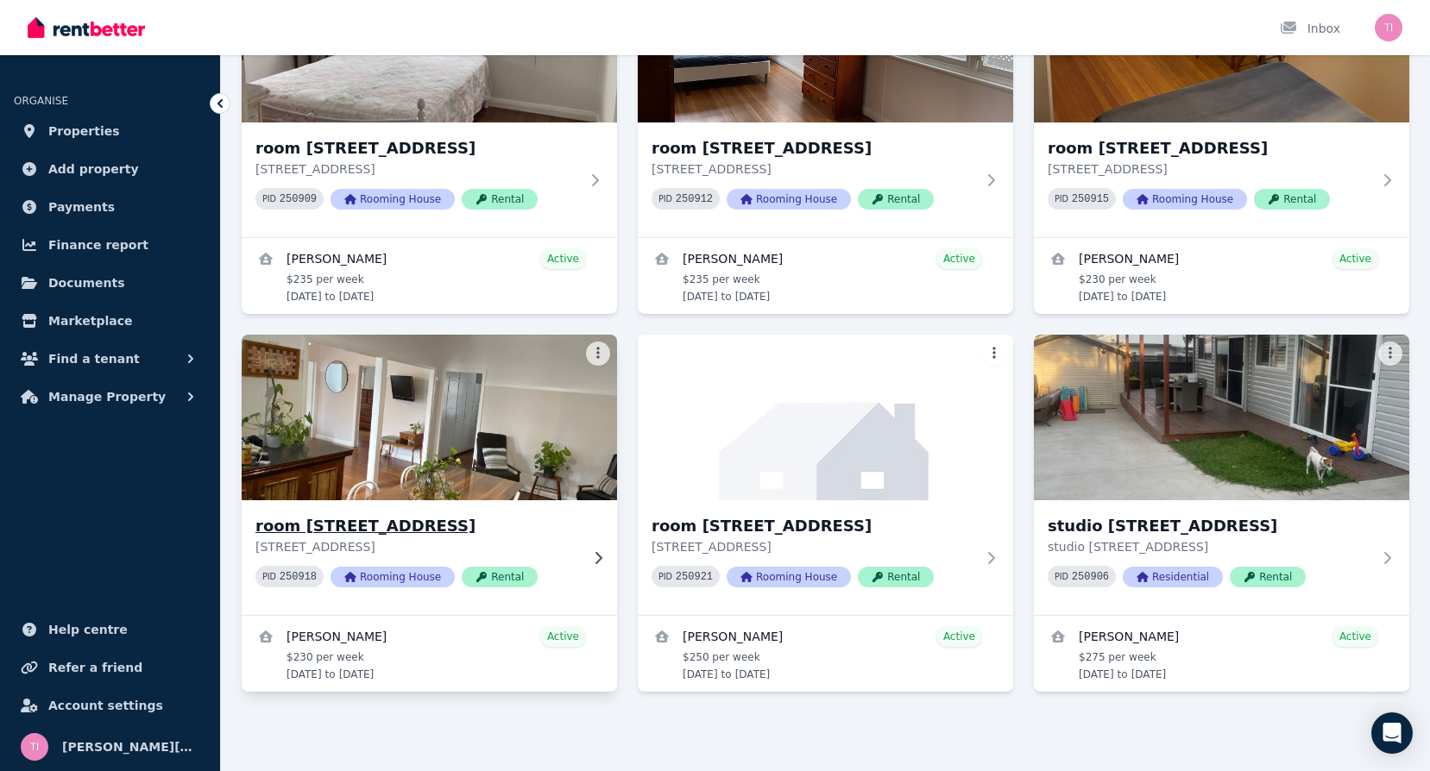
click at [355, 421] on img at bounding box center [429, 417] width 394 height 174
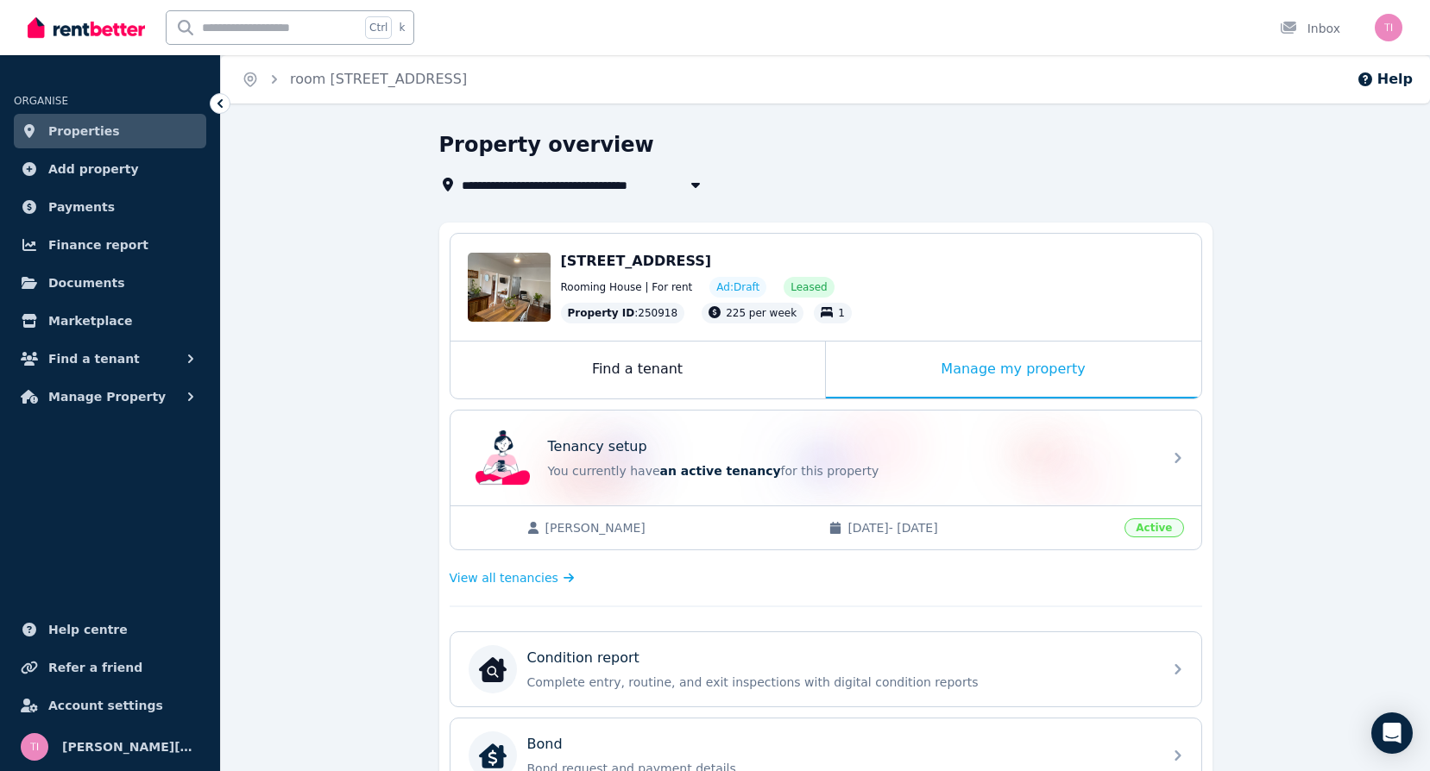
scroll to position [173, 0]
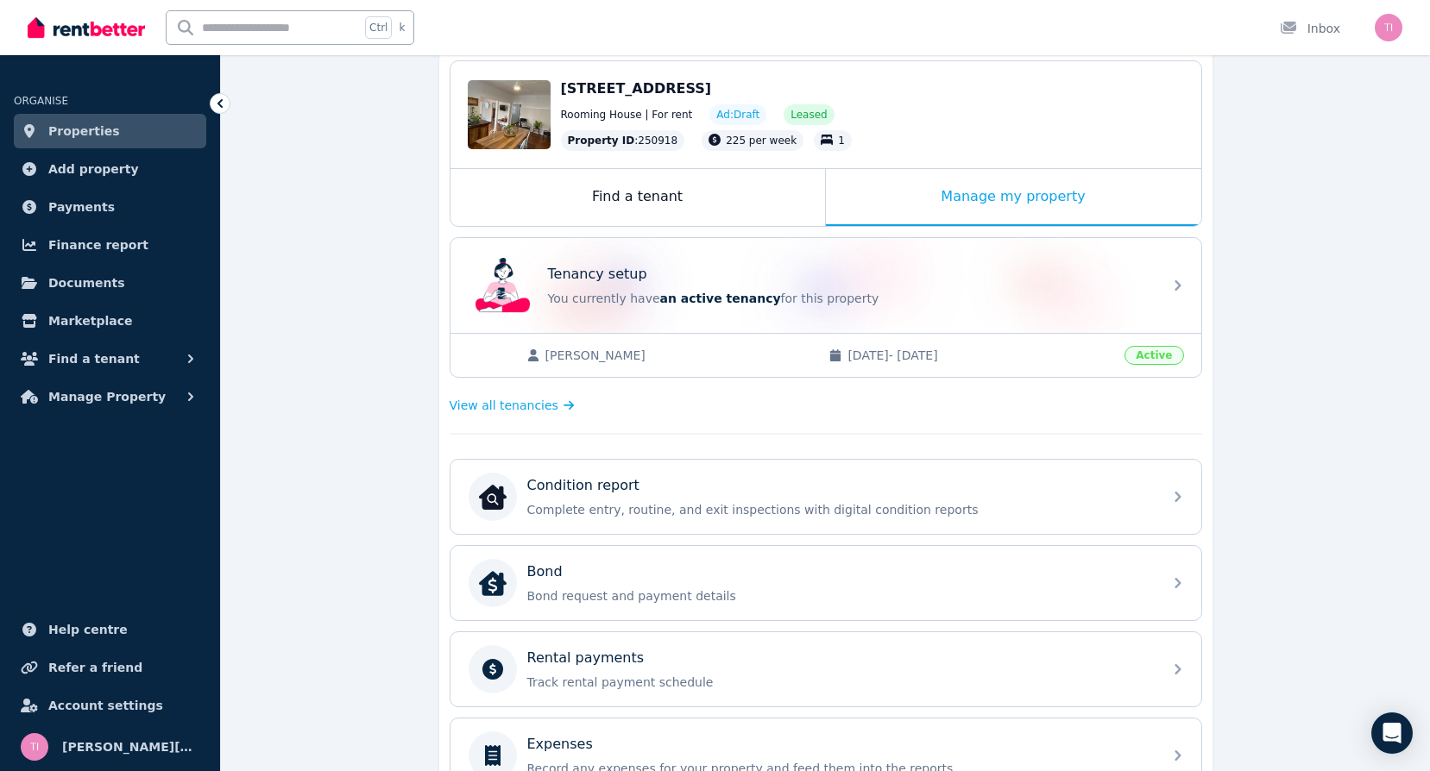
click at [910, 363] on span "15/08/2025 - 14/08/2026" at bounding box center [980, 355] width 267 height 17
click at [569, 354] on span "Jordan Sullivan" at bounding box center [678, 355] width 267 height 17
click at [503, 406] on span "View all tenancies" at bounding box center [504, 405] width 109 height 17
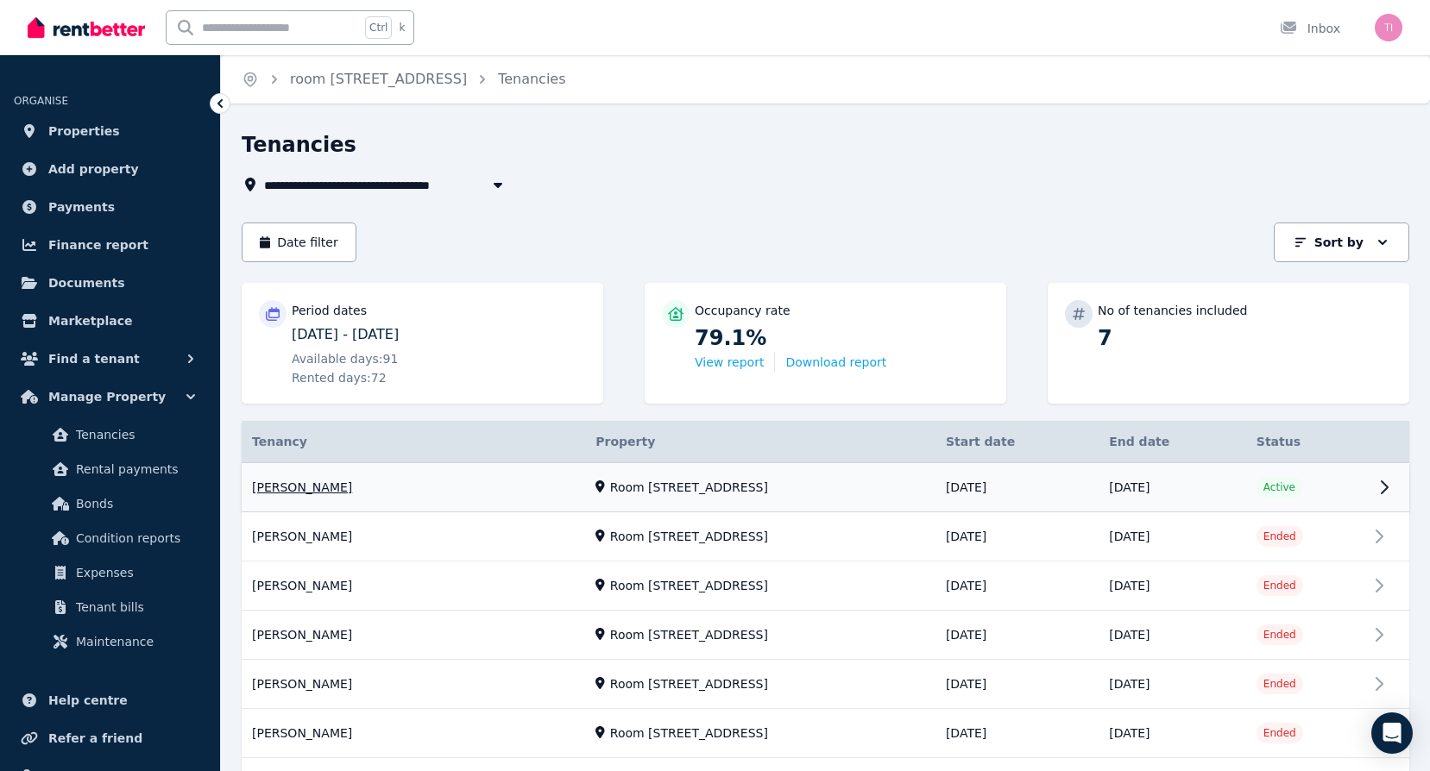
scroll to position [86, 0]
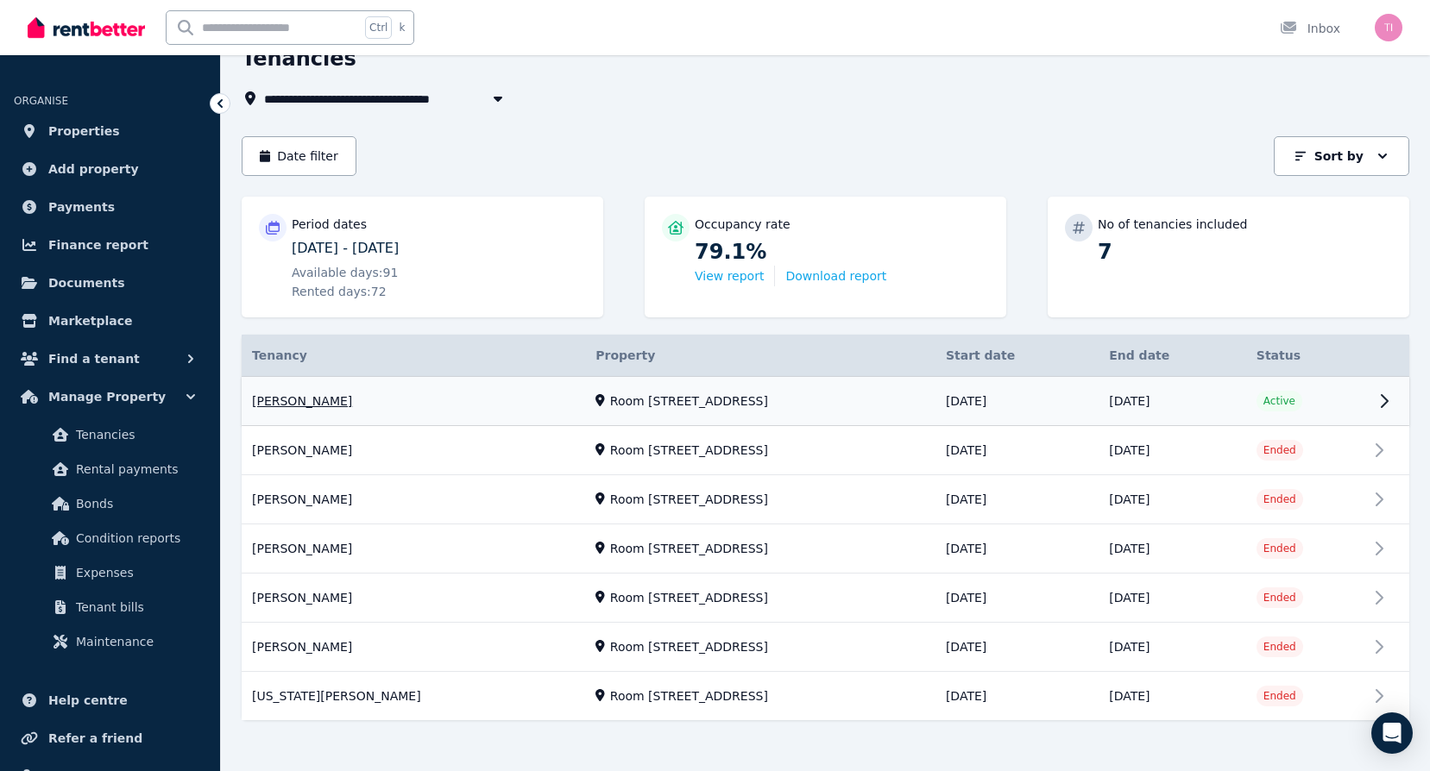
click at [283, 400] on link "View property details" at bounding box center [825, 401] width 1167 height 49
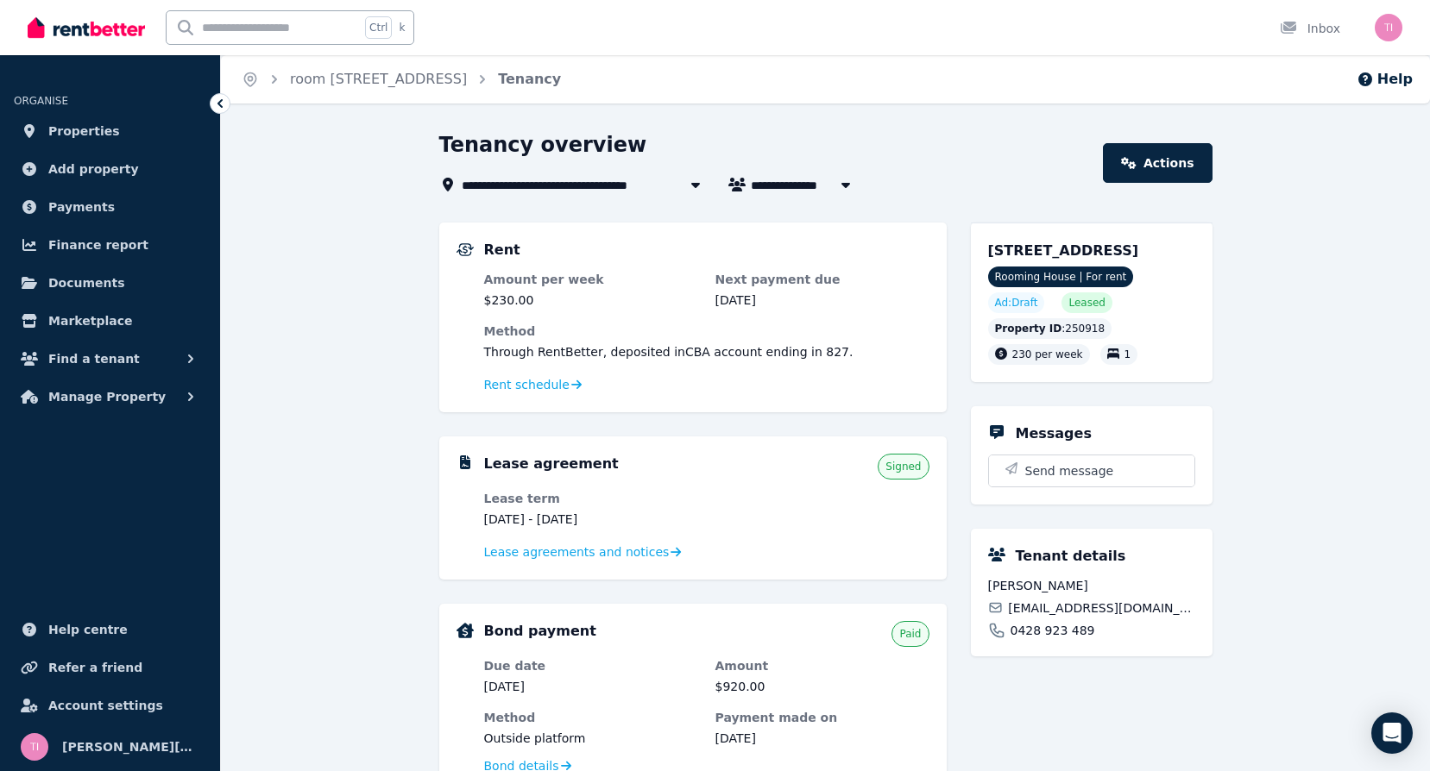
scroll to position [345, 0]
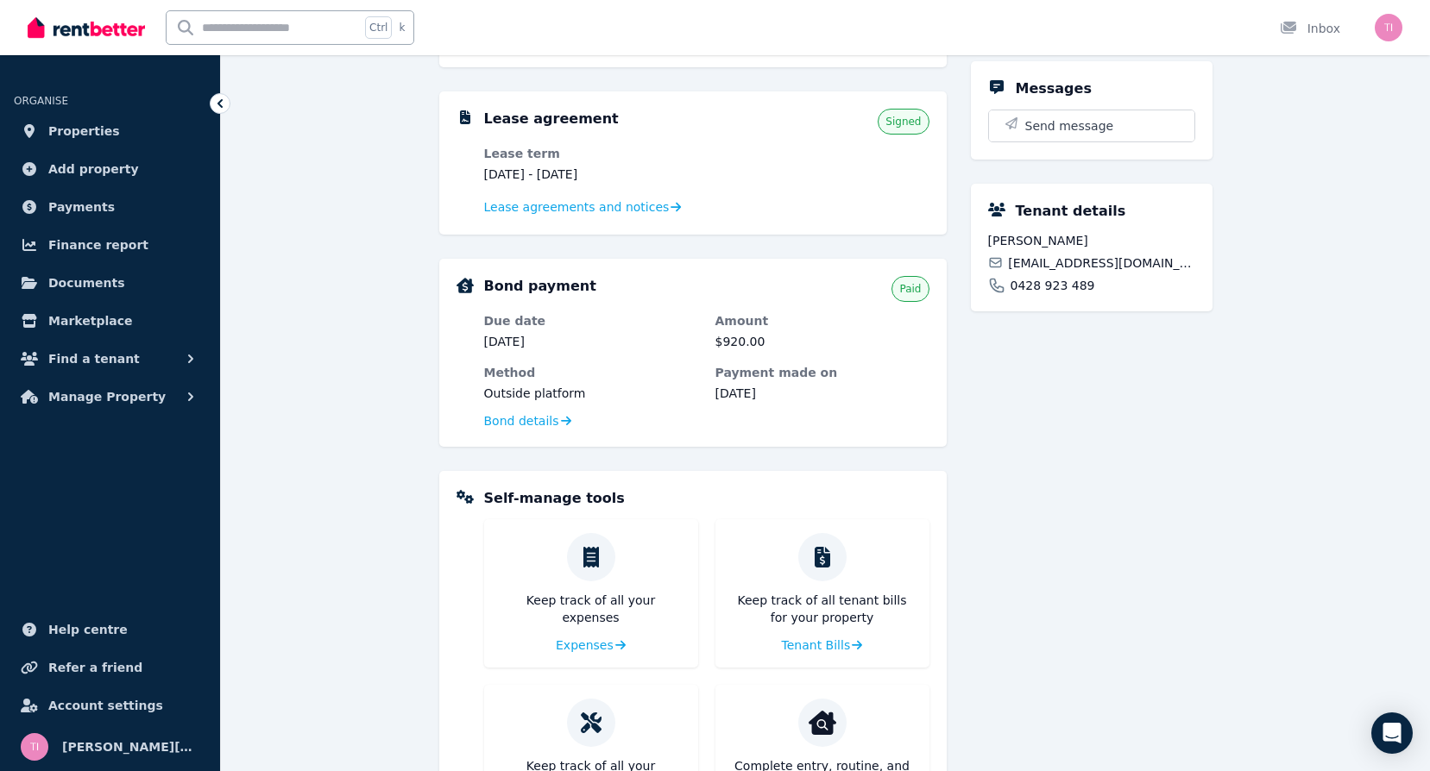
click at [993, 271] on icon at bounding box center [996, 263] width 16 height 16
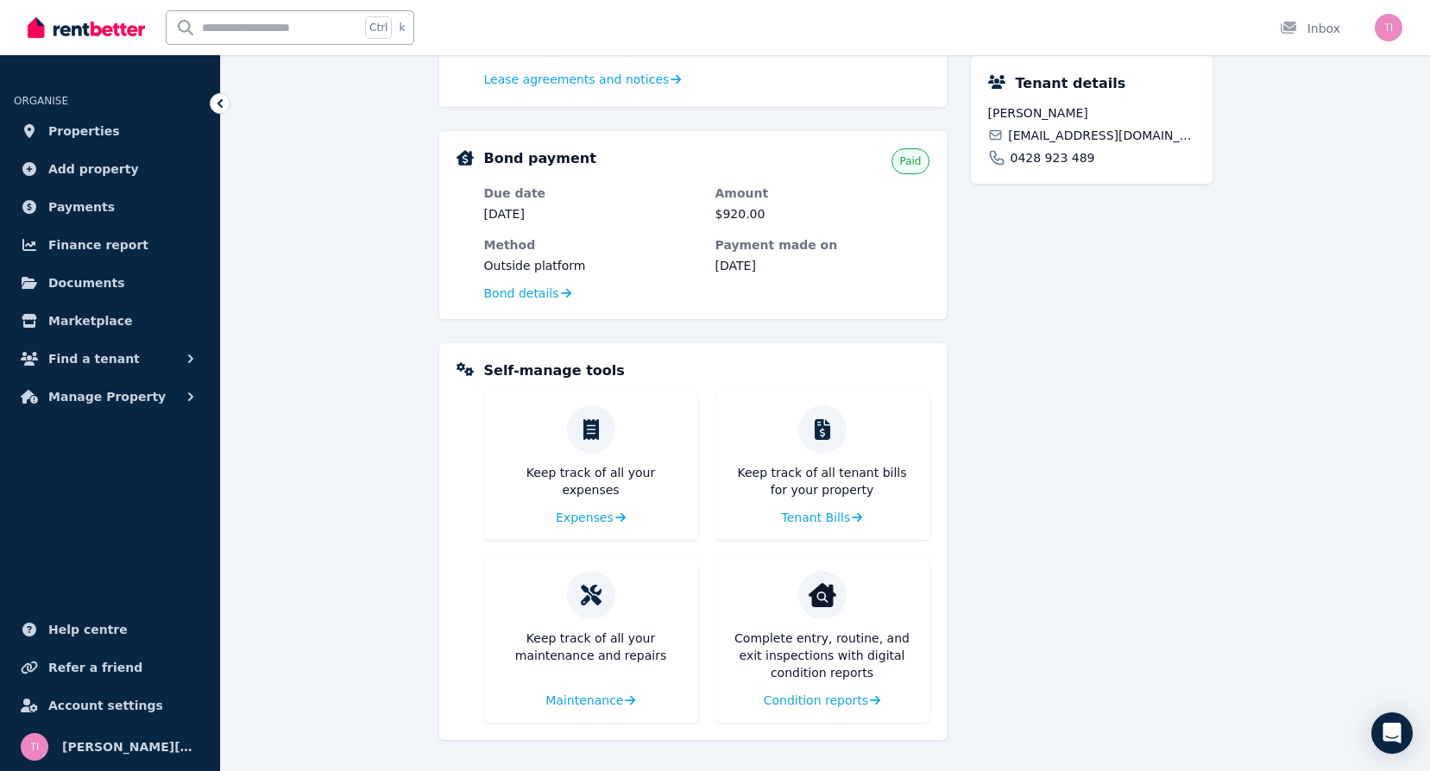
scroll to position [41, 0]
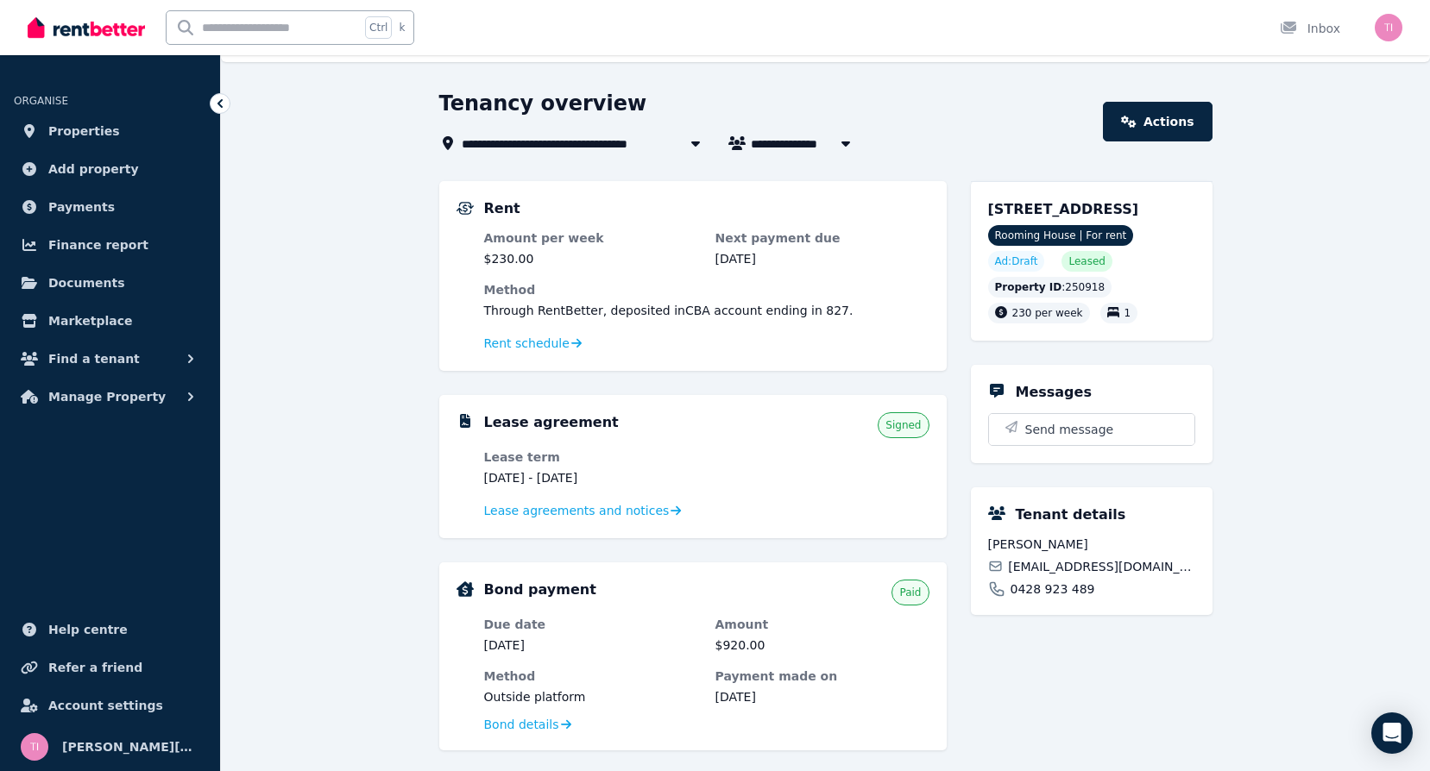
click at [843, 145] on icon "button" at bounding box center [845, 143] width 17 height 14
type input "**********"
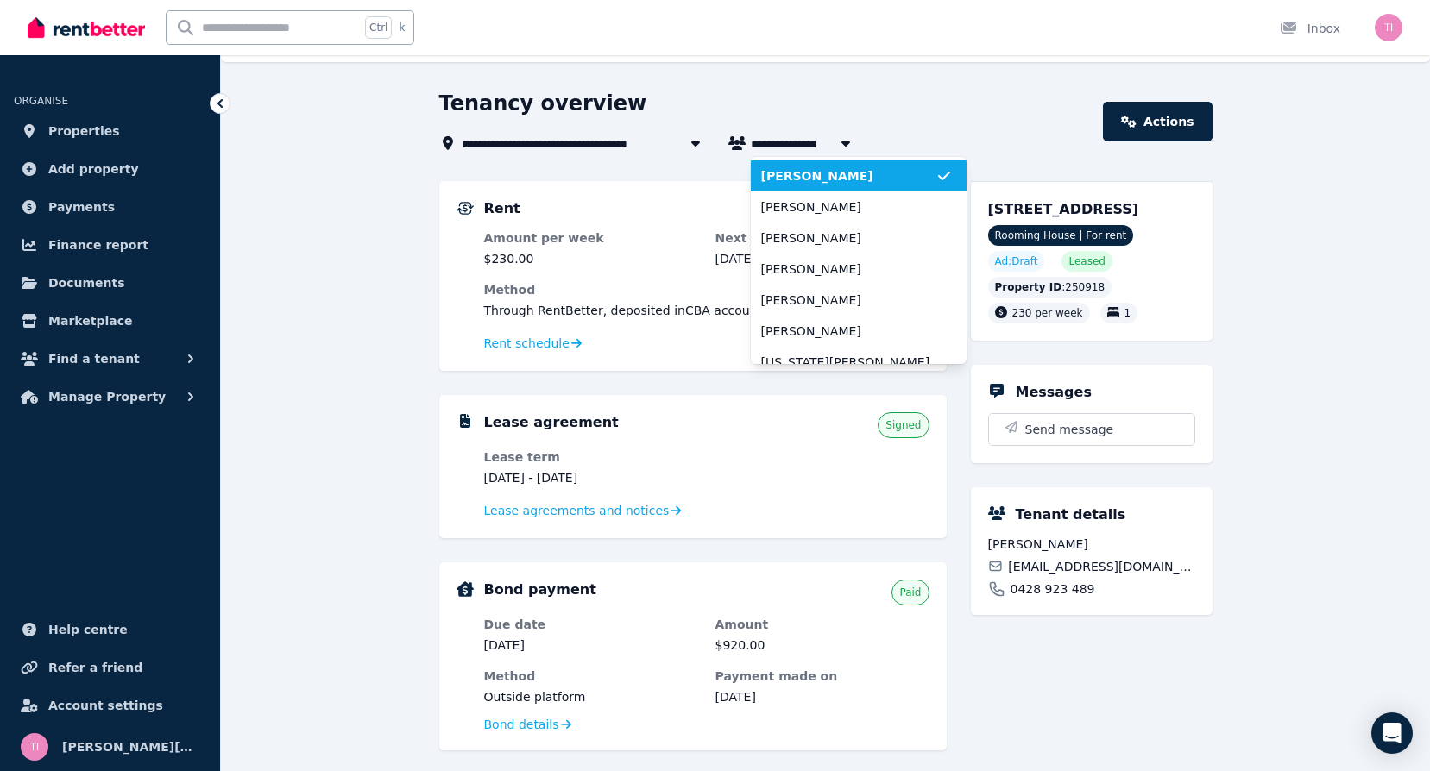
click at [847, 141] on icon "button" at bounding box center [845, 143] width 17 height 14
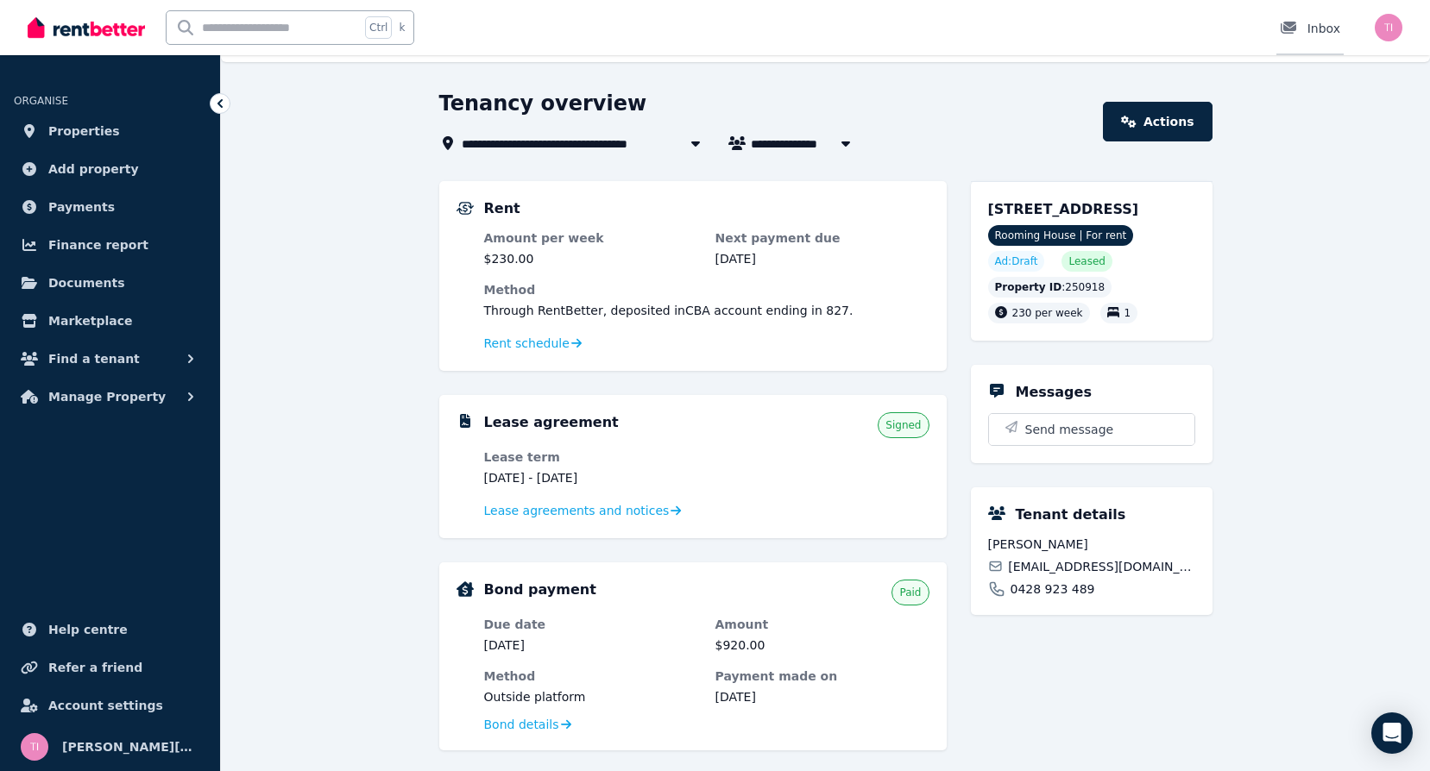
click at [1314, 24] on div "Inbox" at bounding box center [1310, 28] width 60 height 17
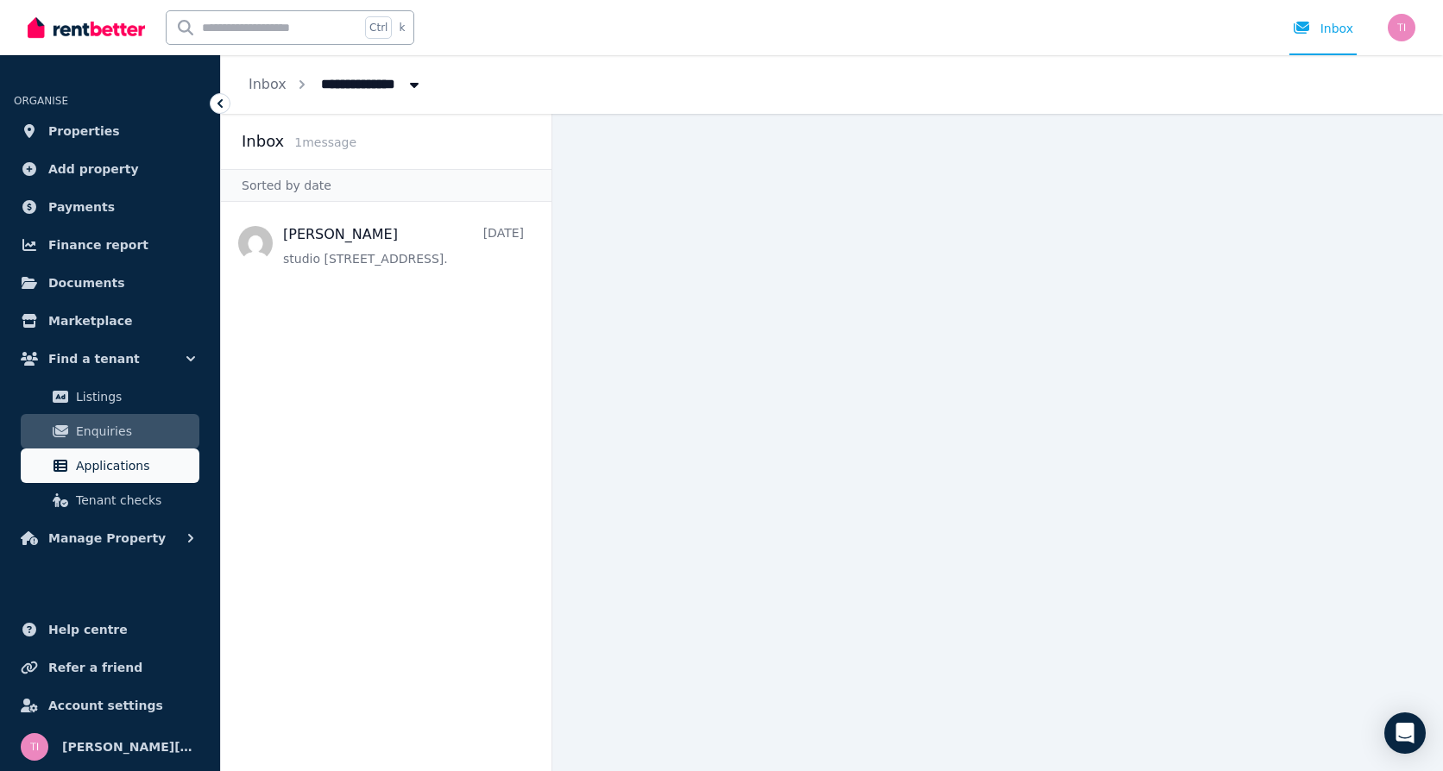
click at [95, 474] on span "Applications" at bounding box center [134, 466] width 116 height 21
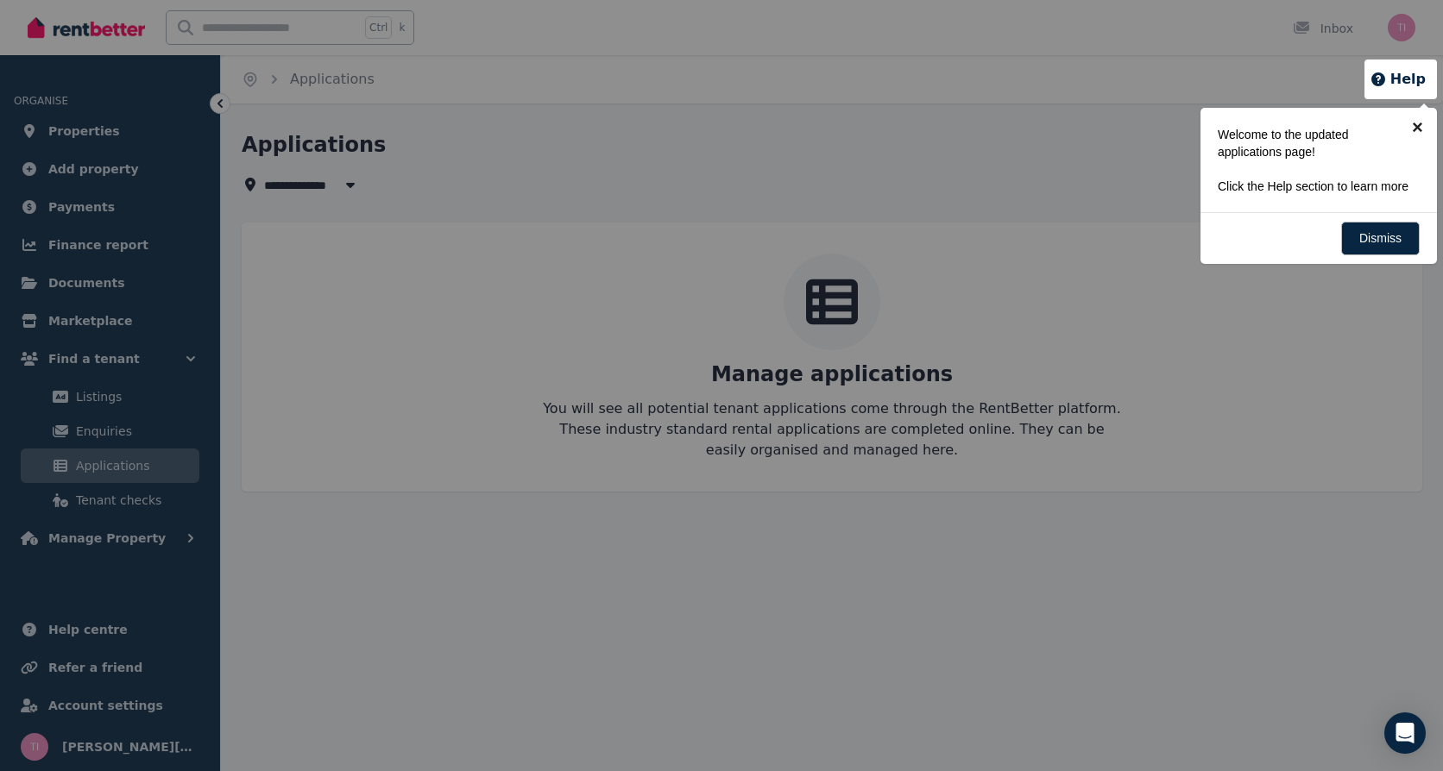
click at [1420, 123] on link "×" at bounding box center [1417, 127] width 39 height 39
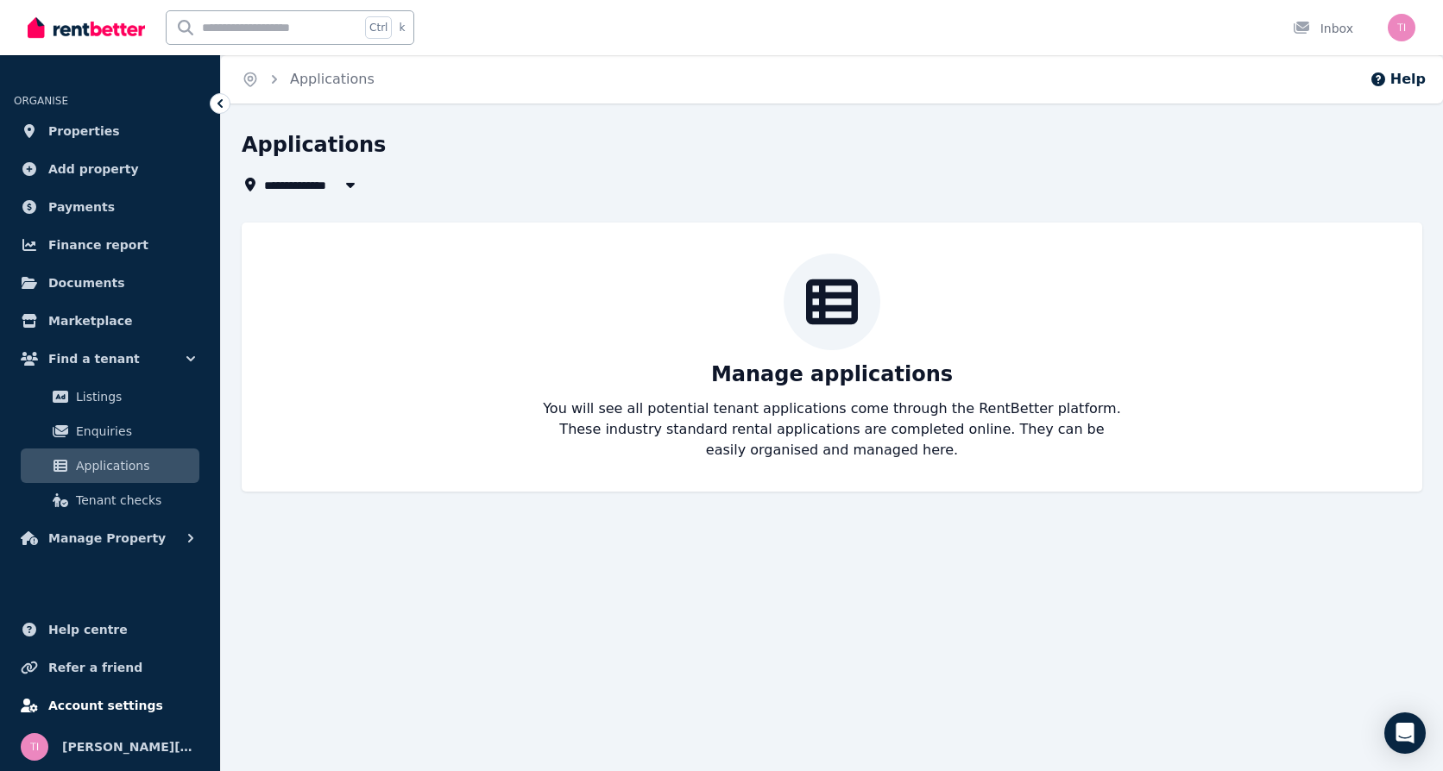
click at [102, 711] on span "Account settings" at bounding box center [105, 705] width 115 height 21
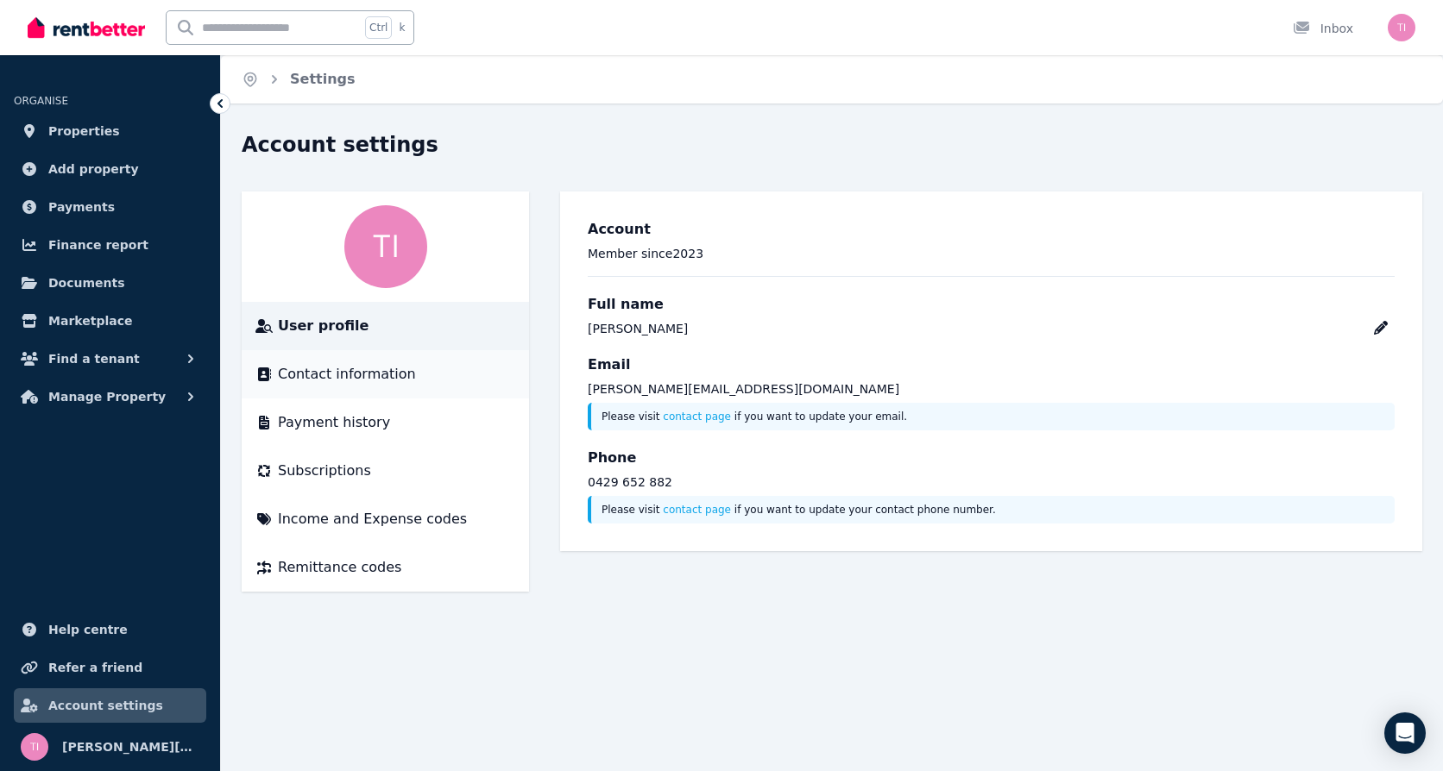
click at [317, 372] on span "Contact information" at bounding box center [347, 374] width 138 height 21
